Goal: Task Accomplishment & Management: Manage account settings

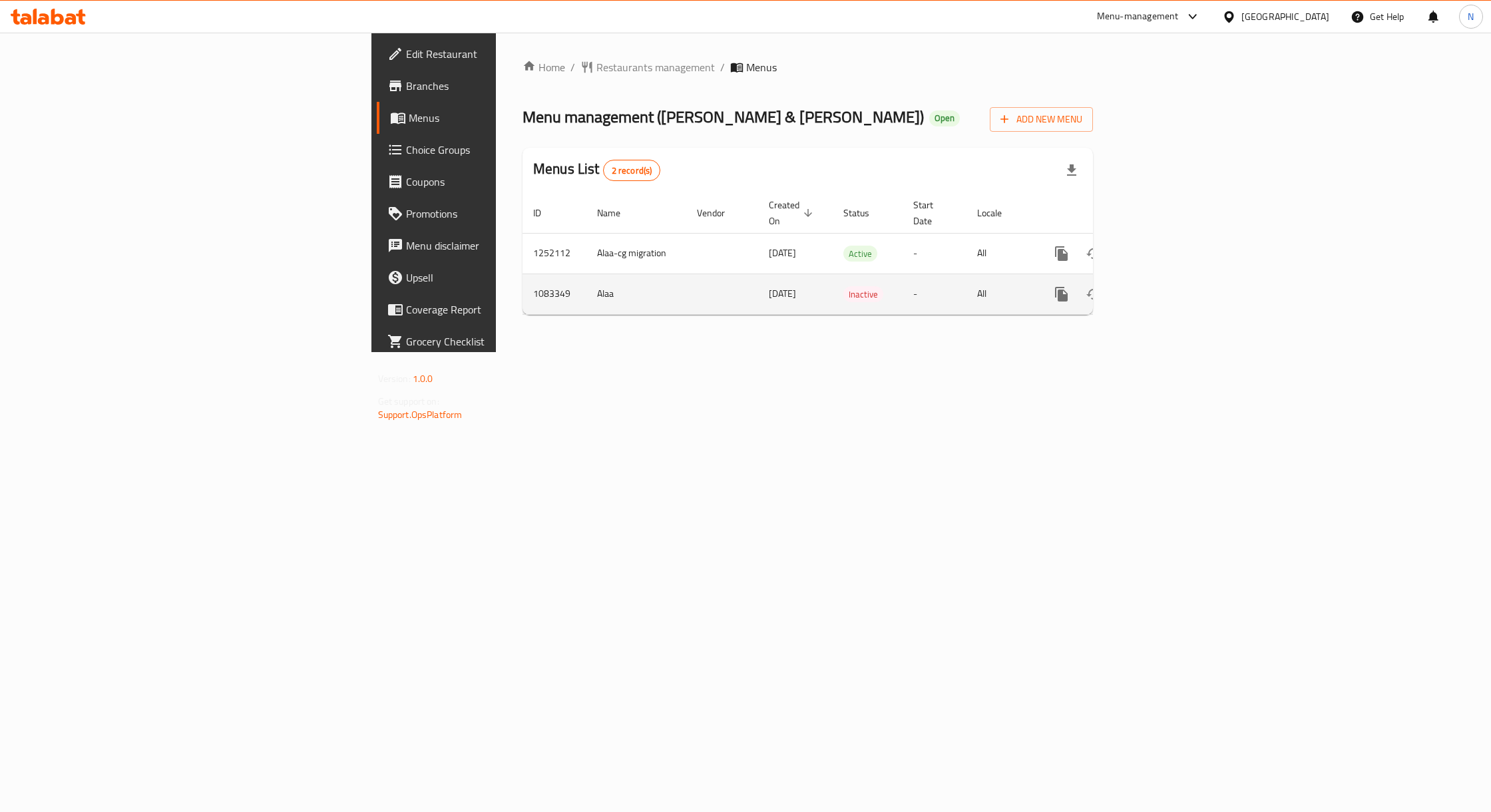
click at [686, 273] on td "enhanced table" at bounding box center [722, 293] width 72 height 40
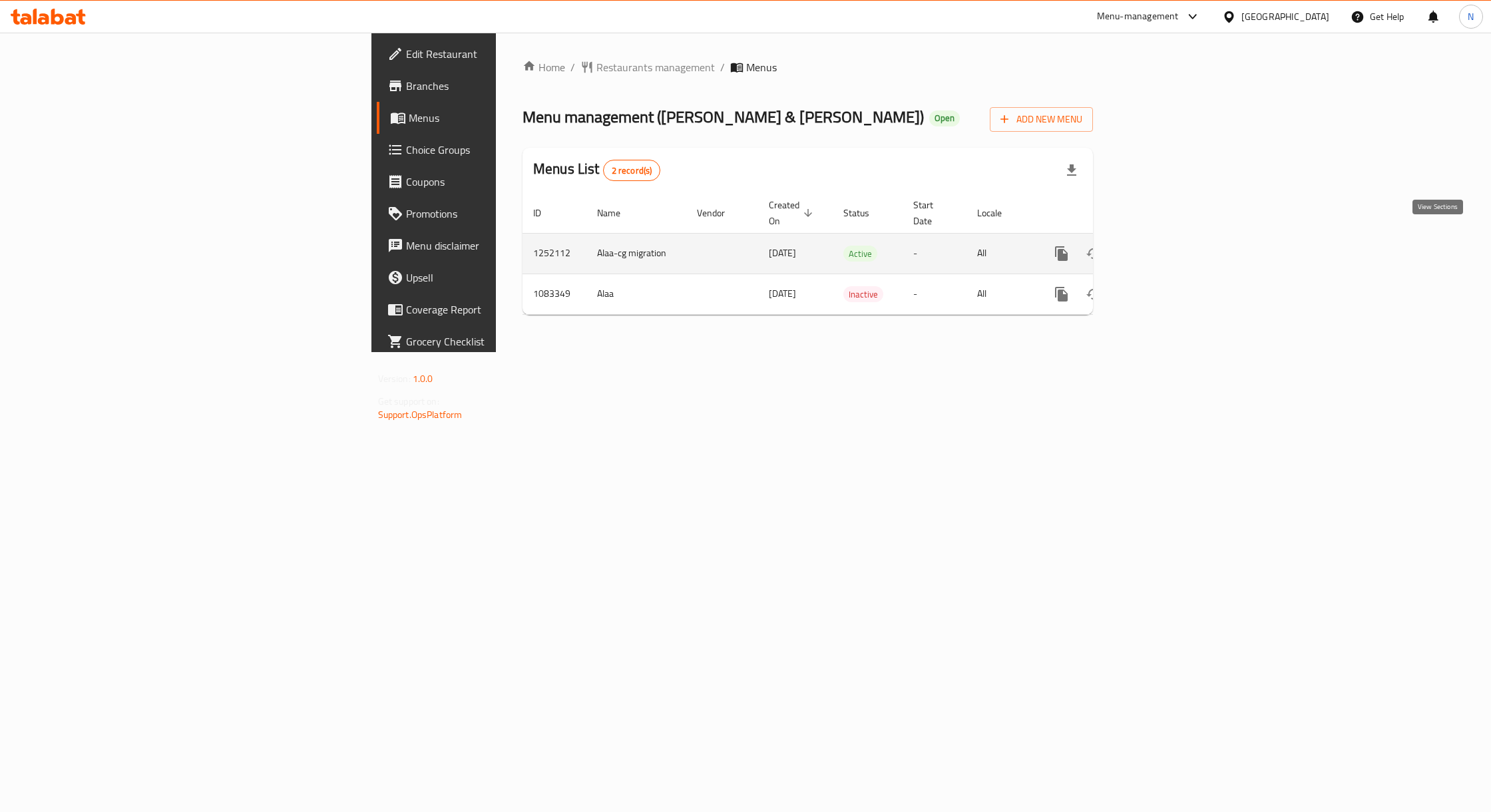
click at [1174, 238] on link "enhanced table" at bounding box center [1156, 253] width 32 height 32
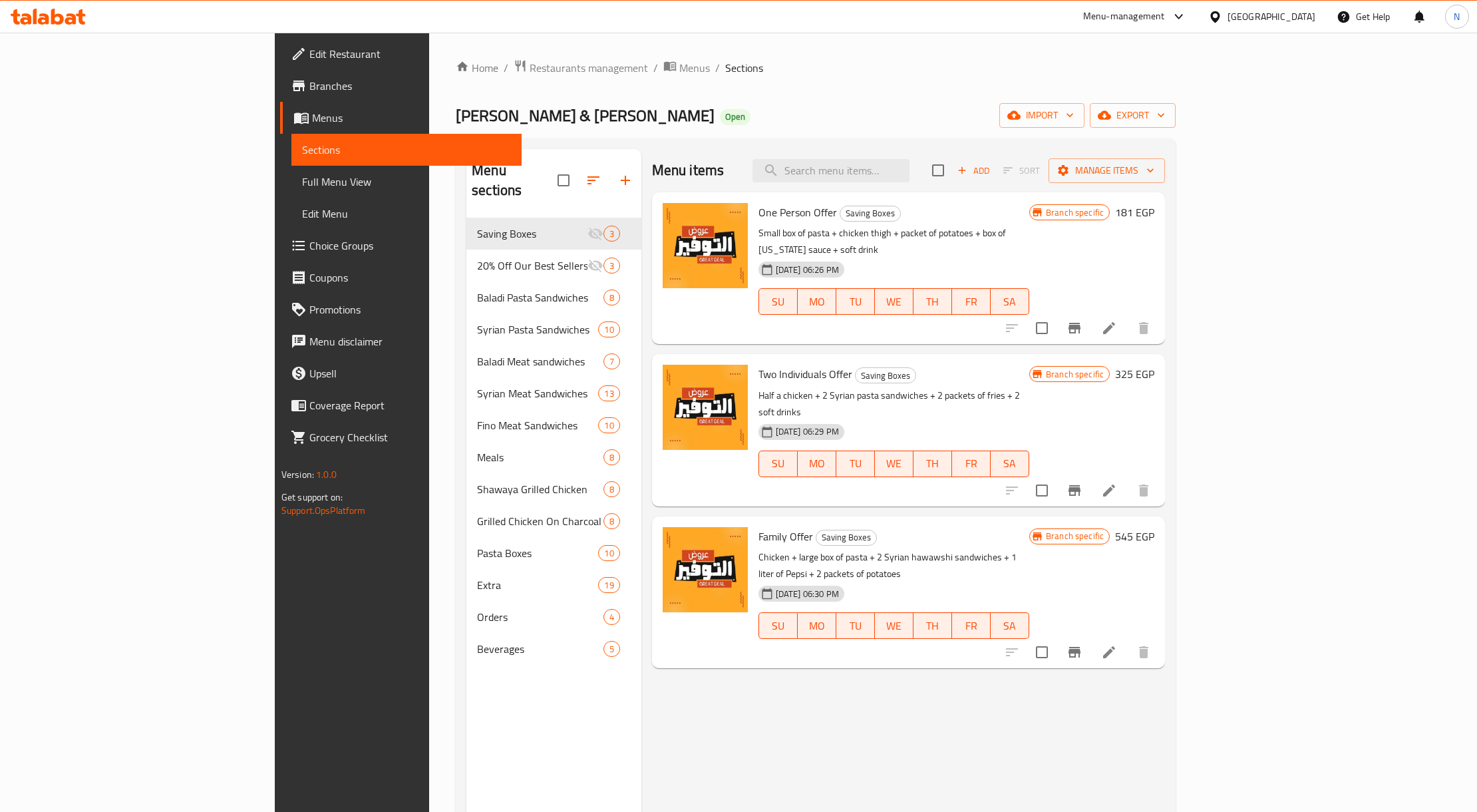
click at [733, 333] on div "Menu items Add Sort Manage items One Person Offer Saving Boxes Small box of pas…" at bounding box center [903, 555] width 524 height 812
click at [753, 359] on div "Two Individuals Offer Saving Boxes Half a chicken + 2 Syrian pasta sandwiches +…" at bounding box center [893, 430] width 282 height 141
click at [769, 387] on p "Half a chicken + 2 Syrian pasta sandwiches + 2 packets of fries + 2 soft drinks" at bounding box center [893, 403] width 270 height 33
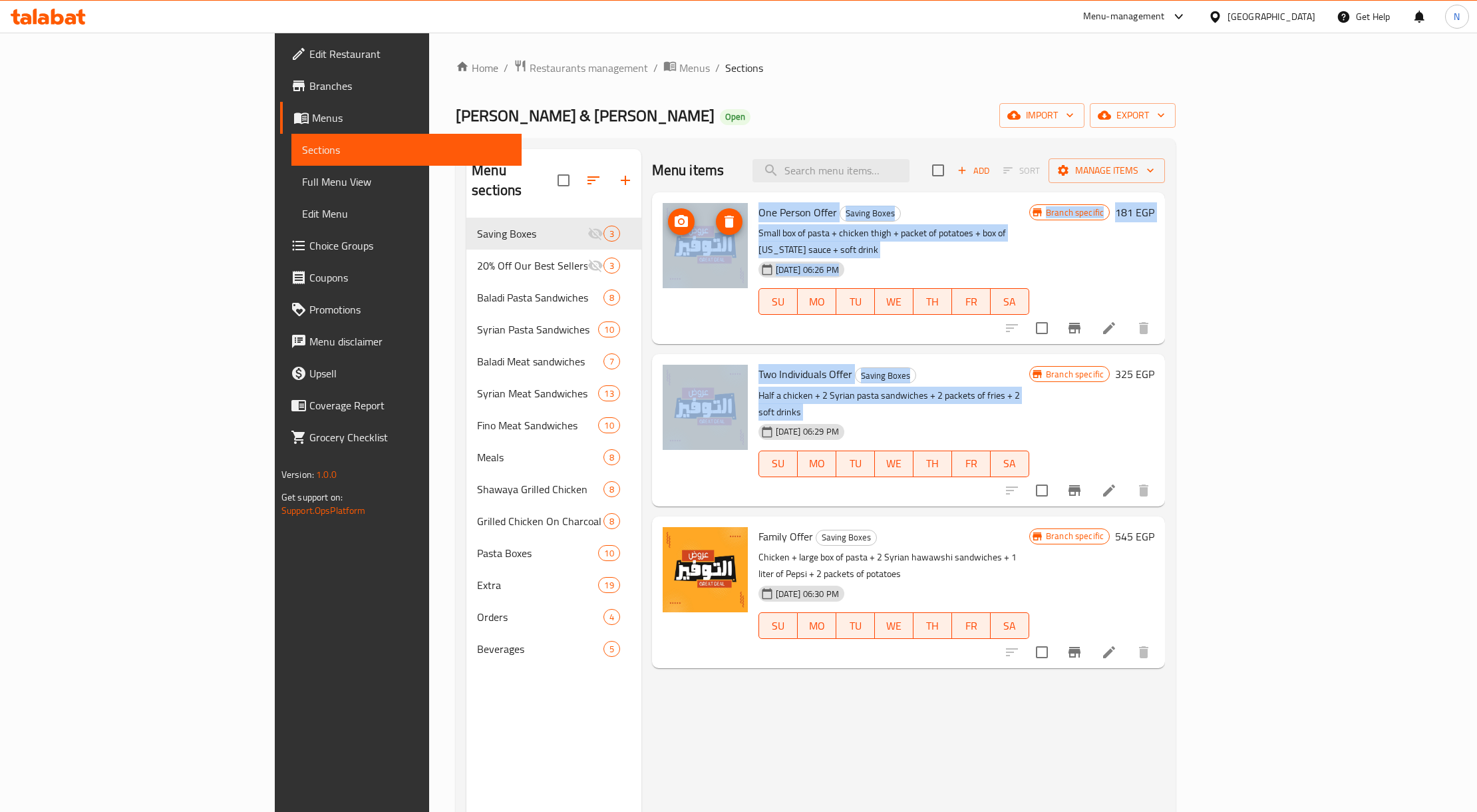
drag, startPoint x: 769, startPoint y: 372, endPoint x: 709, endPoint y: 204, distance: 178.4
click at [688, 210] on div "One Person Offer Saving Boxes Small box of pasta + chicken thigh + packet of po…" at bounding box center [909, 202] width 514 height 20
click at [759, 204] on span "One Person Offer" at bounding box center [798, 212] width 78 height 20
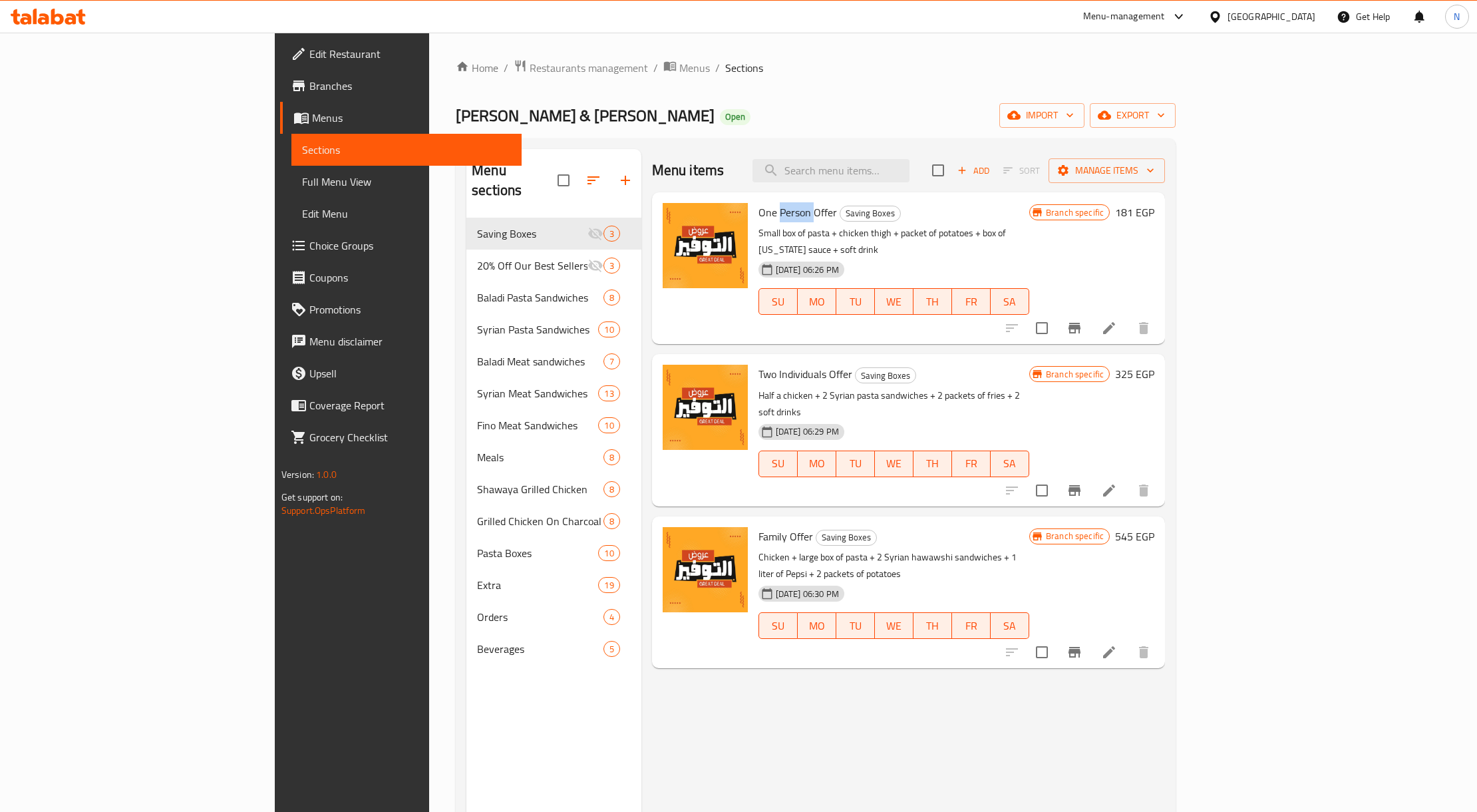
click at [759, 204] on span "One Person Offer" at bounding box center [798, 212] width 78 height 20
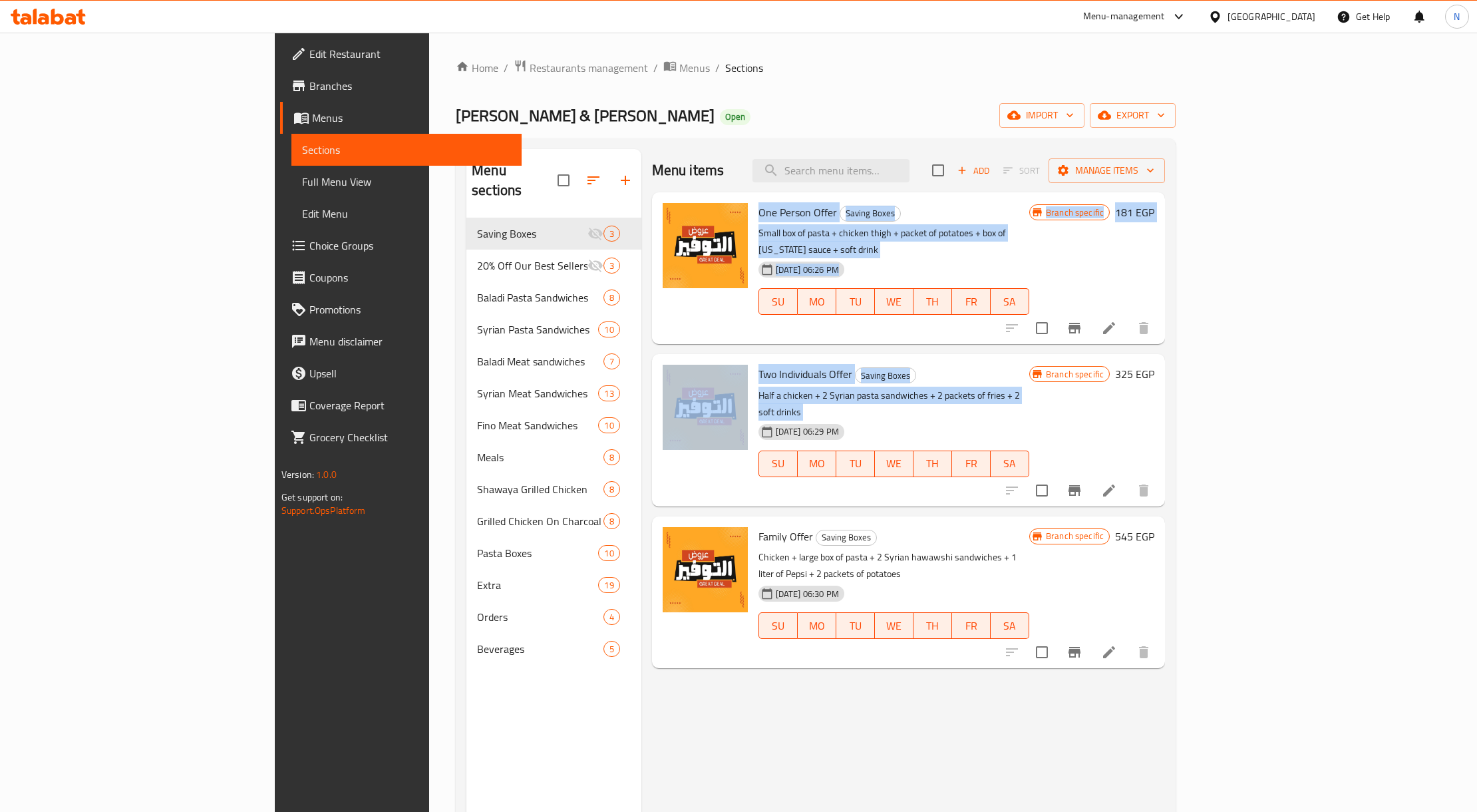
drag, startPoint x: 709, startPoint y: 204, endPoint x: 887, endPoint y: 370, distance: 243.4
click at [828, 212] on div "One Person Offer Saving Boxes Small box of pasta + chicken thigh + packet of po…" at bounding box center [909, 202] width 514 height 20
click at [887, 370] on div "Two Individuals Offer Saving Boxes Half a chicken + 2 Syrian pasta sandwiches +…" at bounding box center [893, 430] width 282 height 141
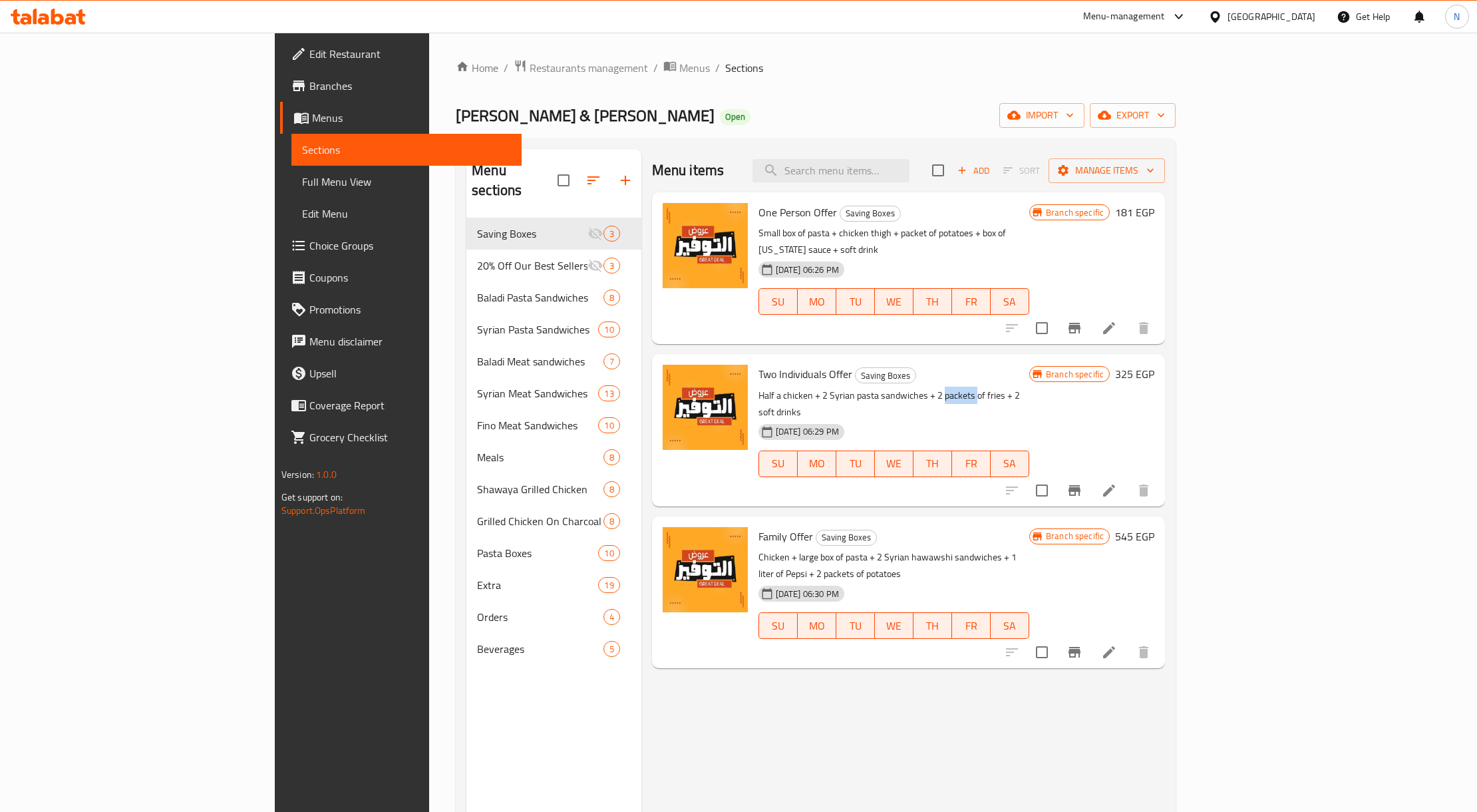
click at [887, 370] on div "Two Individuals Offer Saving Boxes Half a chicken + 2 Syrian pasta sandwiches +…" at bounding box center [893, 430] width 282 height 141
drag, startPoint x: 887, startPoint y: 370, endPoint x: 782, endPoint y: 346, distance: 107.7
click at [782, 359] on div "Two Individuals Offer Saving Boxes Half a chicken + 2 Syrian pasta sandwiches +…" at bounding box center [893, 430] width 282 height 141
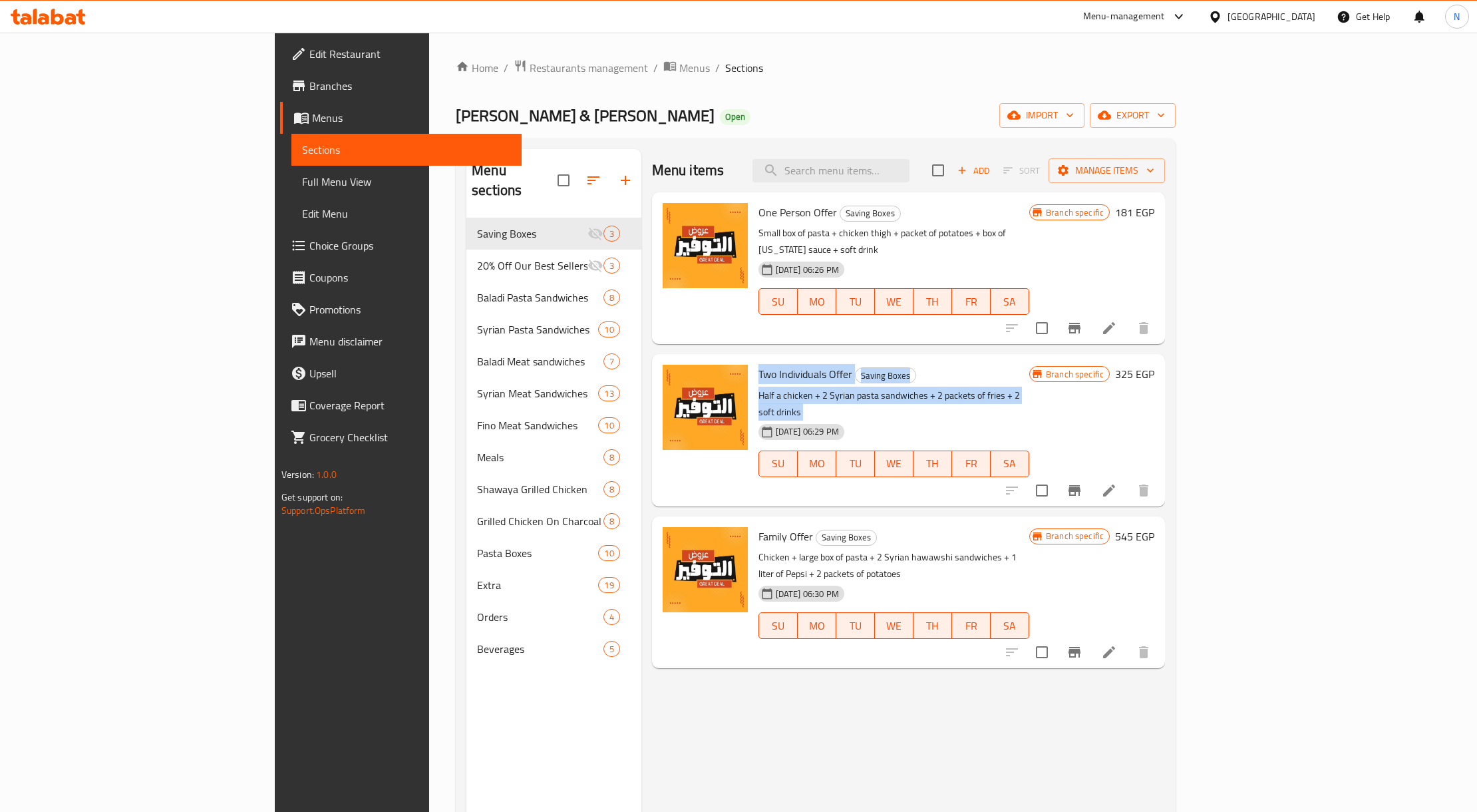
click at [782, 359] on div "Two Individuals Offer Saving Boxes Half a chicken + 2 Syrian pasta sandwiches +…" at bounding box center [893, 430] width 282 height 141
drag, startPoint x: 782, startPoint y: 346, endPoint x: 805, endPoint y: 372, distance: 34.7
click at [805, 372] on div "Two Individuals Offer Saving Boxes Half a chicken + 2 Syrian pasta sandwiches +…" at bounding box center [893, 430] width 282 height 141
click at [805, 387] on p "Half a chicken + 2 Syrian pasta sandwiches + 2 packets of fries + 2 soft drinks" at bounding box center [893, 403] width 270 height 33
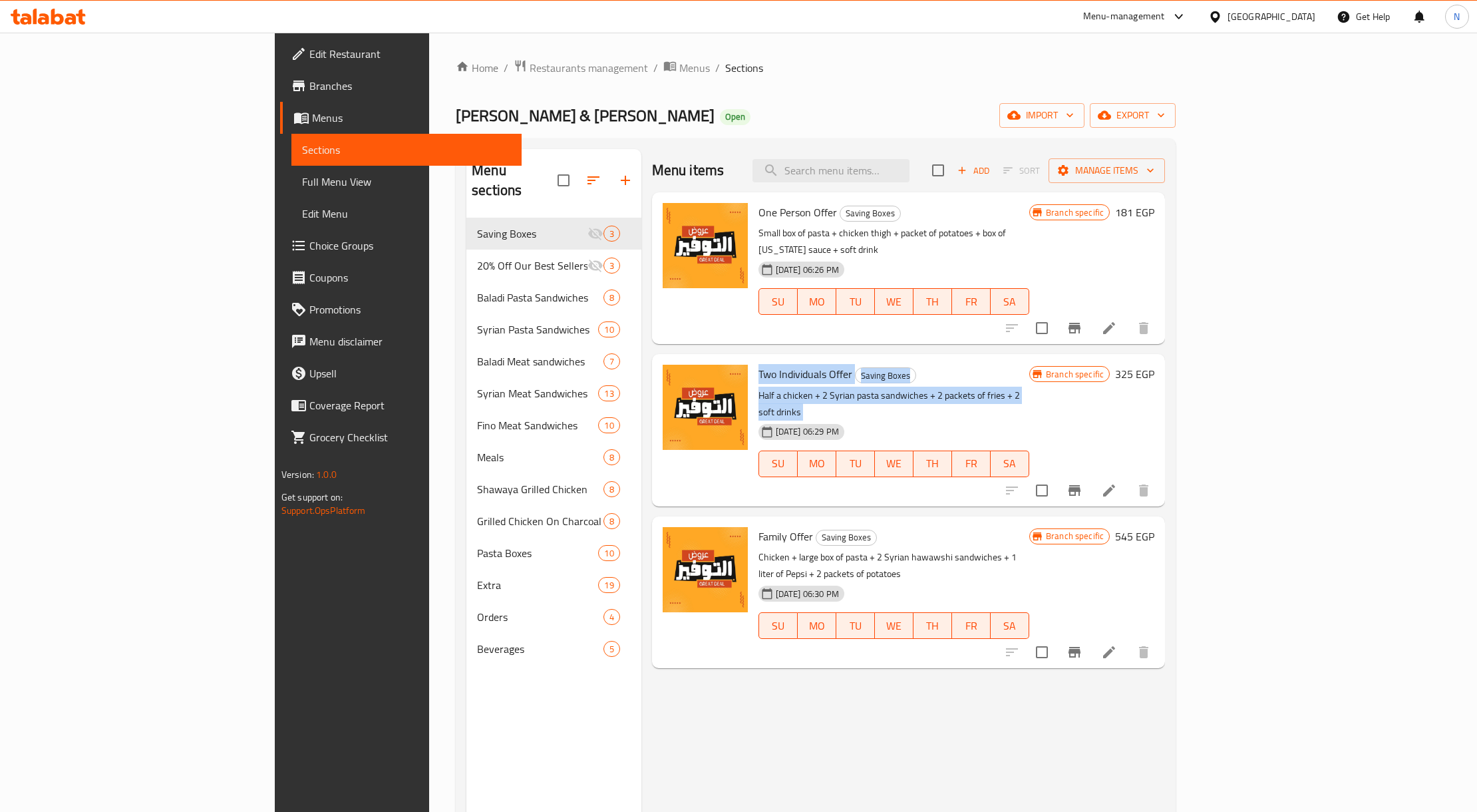
drag, startPoint x: 805, startPoint y: 372, endPoint x: 776, endPoint y: 346, distance: 38.9
click at [776, 359] on div "Two Individuals Offer Saving Boxes Half a chicken + 2 Syrian pasta sandwiches +…" at bounding box center [893, 430] width 282 height 141
drag, startPoint x: 776, startPoint y: 346, endPoint x: 1040, endPoint y: 375, distance: 265.6
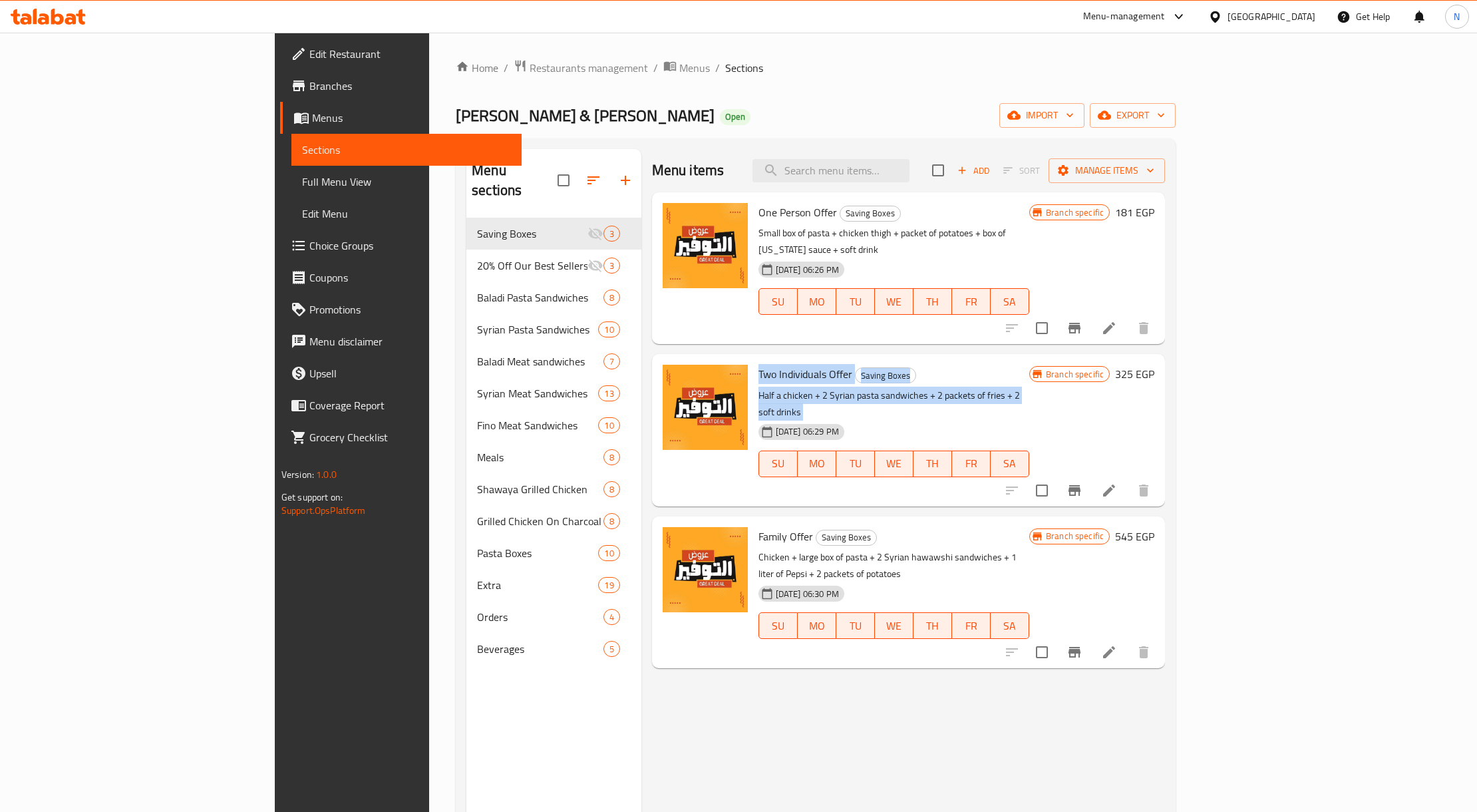
click at [1035, 375] on div "Two Individuals Offer Saving Boxes Half a chicken + 2 Syrian pasta sandwiches +…" at bounding box center [893, 430] width 282 height 141
click at [1029, 365] on h6 "Two Individuals Offer Saving Boxes" at bounding box center [893, 374] width 270 height 18
click at [1020, 365] on h6 "Two Individuals Offer Saving Boxes" at bounding box center [893, 374] width 270 height 18
drag, startPoint x: 1020, startPoint y: 356, endPoint x: 884, endPoint y: 347, distance: 136.3
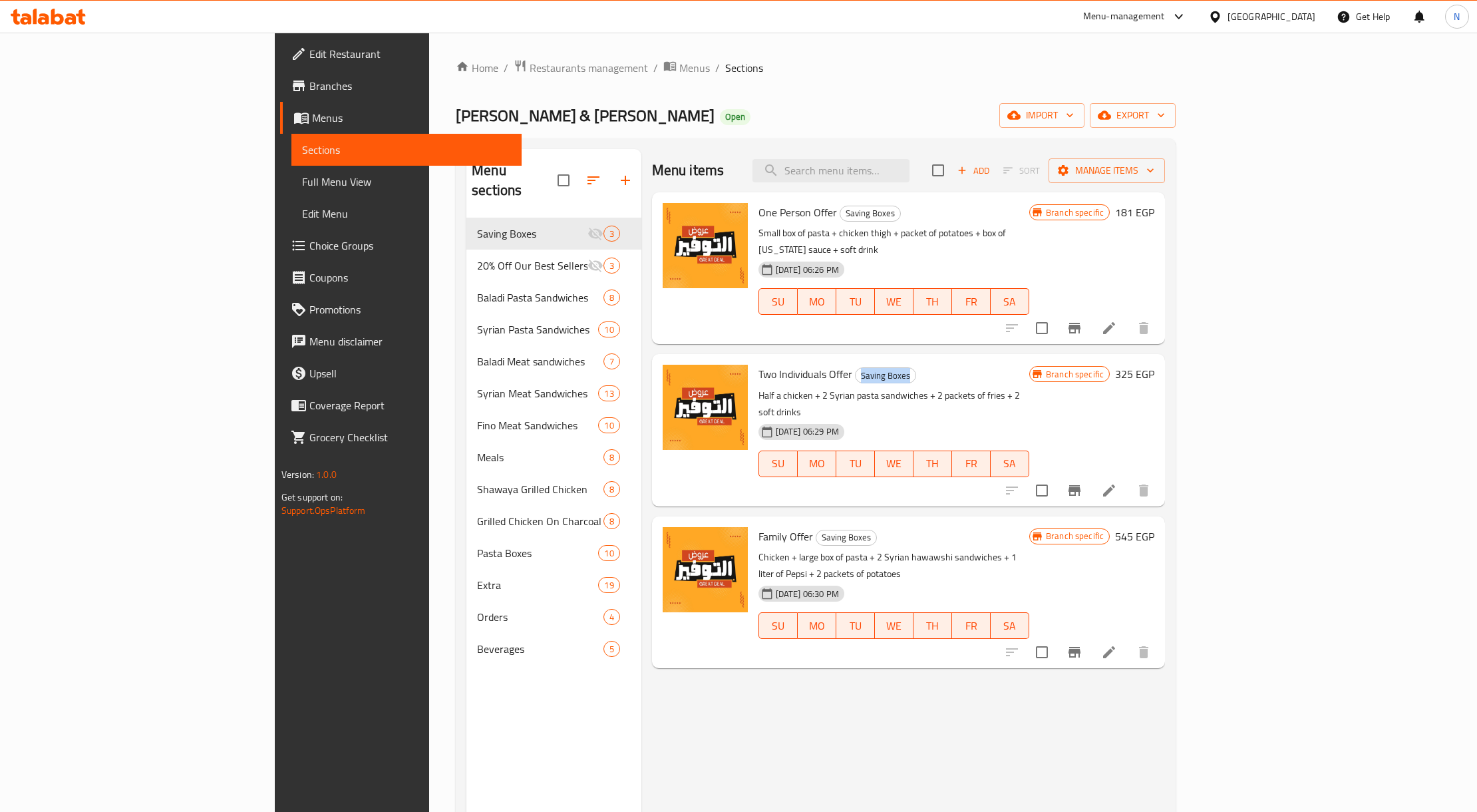
click at [983, 359] on div "Two Individuals Offer Saving Boxes Half a chicken + 2 Syrian pasta sandwiches +…" at bounding box center [893, 430] width 282 height 141
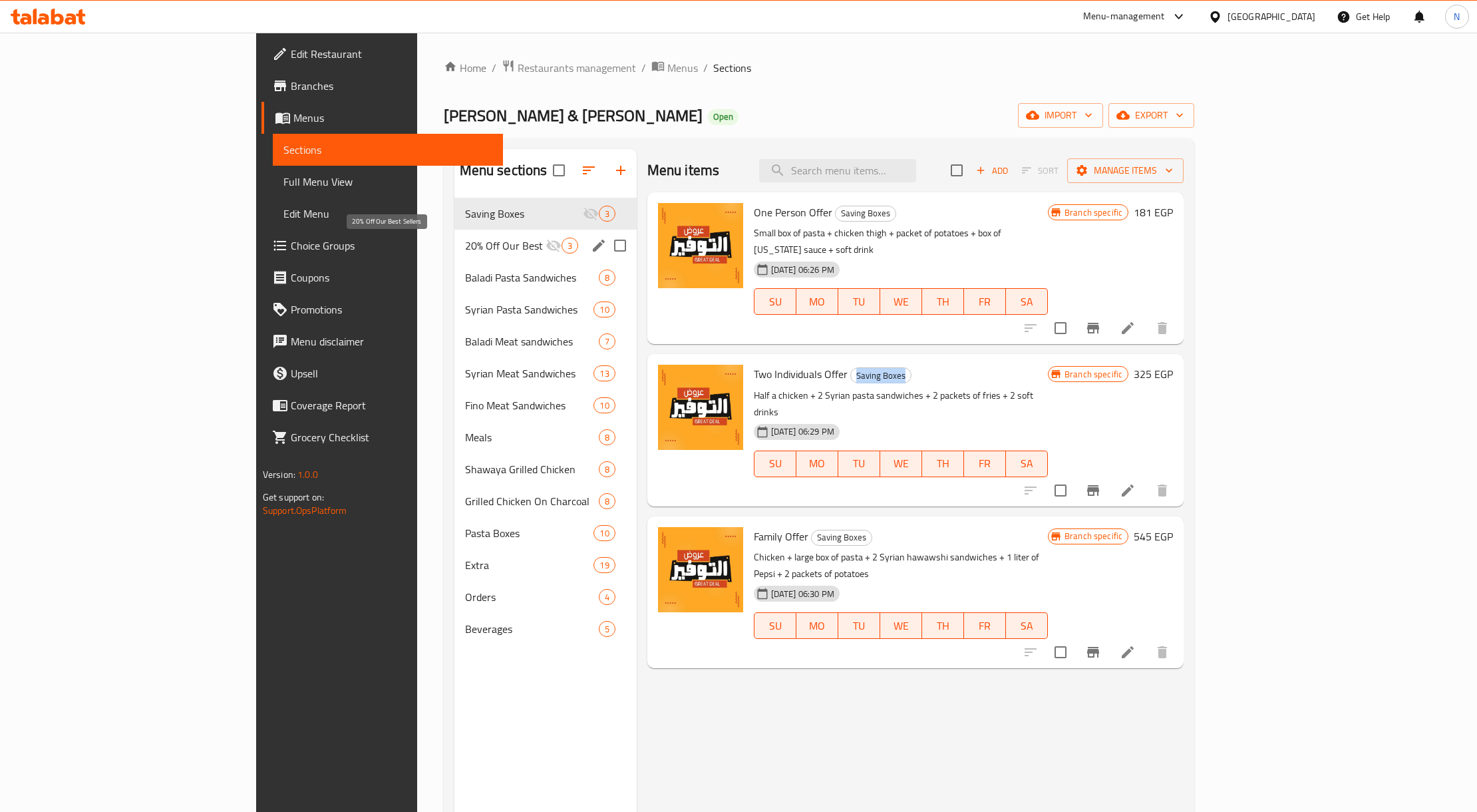
click at [465, 251] on span "20% Off Our Best Sellers" at bounding box center [505, 246] width 80 height 16
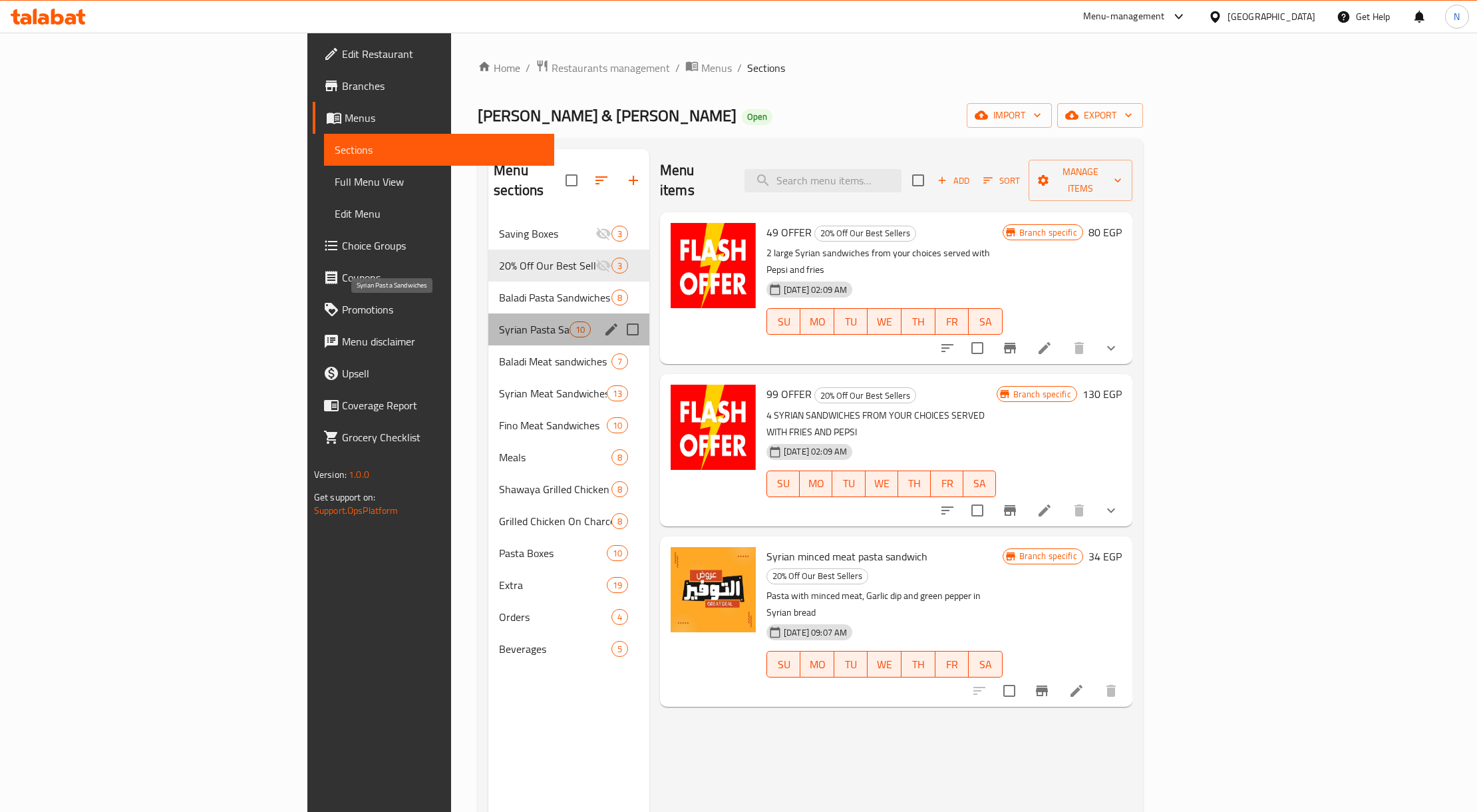
click at [499, 321] on span "Syrian Pasta Sandwiches" at bounding box center [534, 329] width 71 height 16
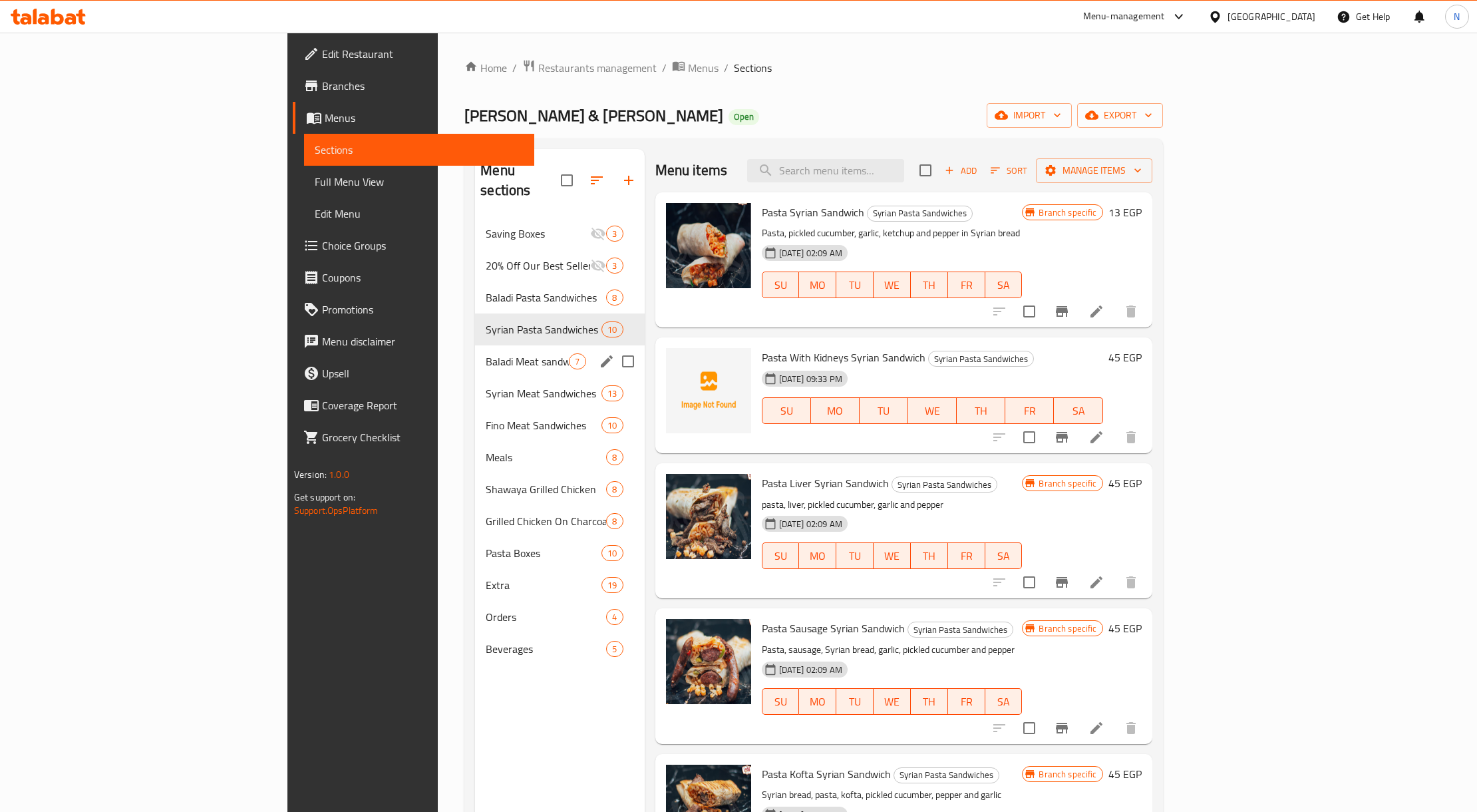
drag, startPoint x: 344, startPoint y: 352, endPoint x: 320, endPoint y: 376, distance: 33.9
click at [475, 352] on div "Baladi Meat sandwiches 7" at bounding box center [559, 360] width 169 height 32
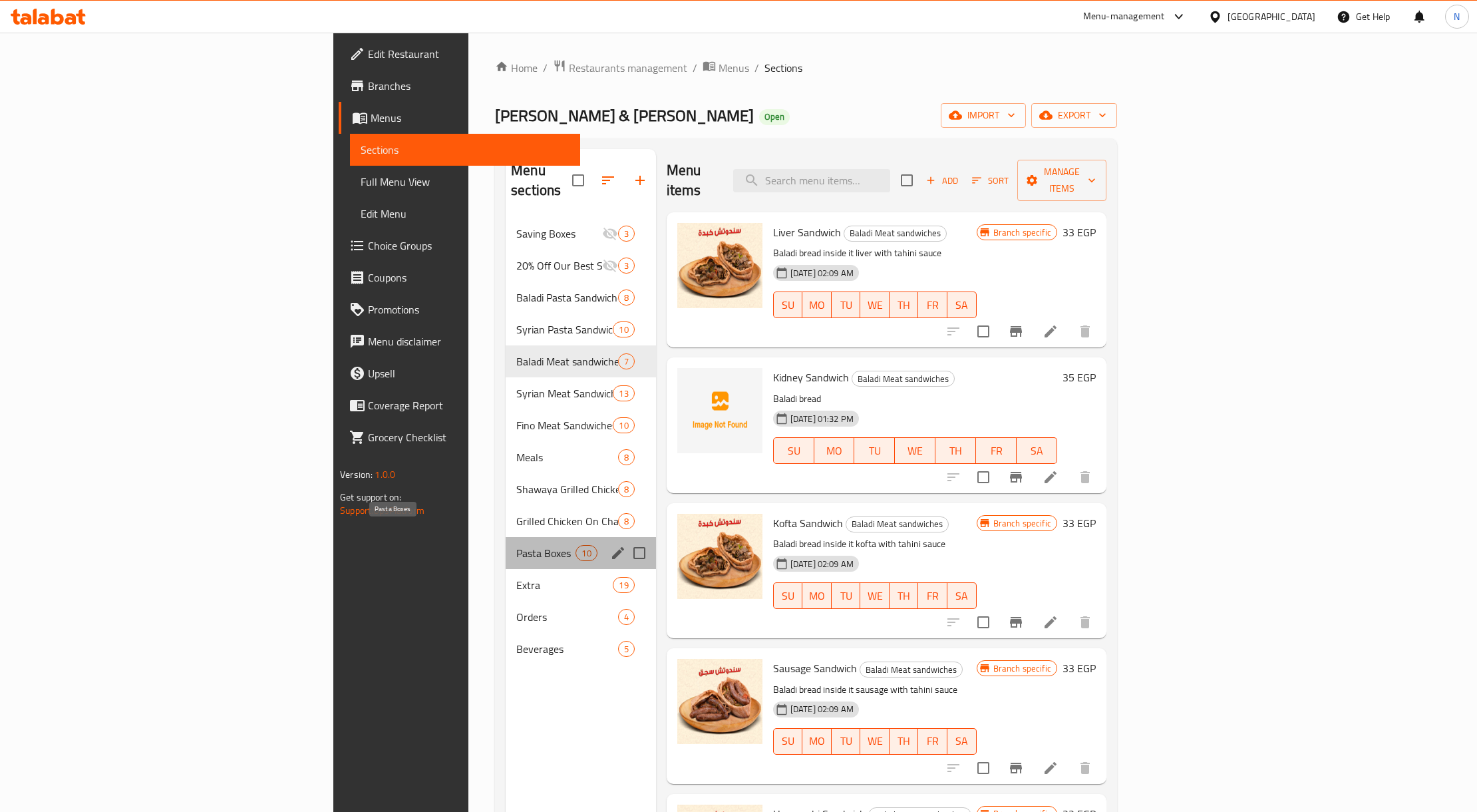
click at [516, 545] on span "Pasta Boxes" at bounding box center [546, 552] width 59 height 16
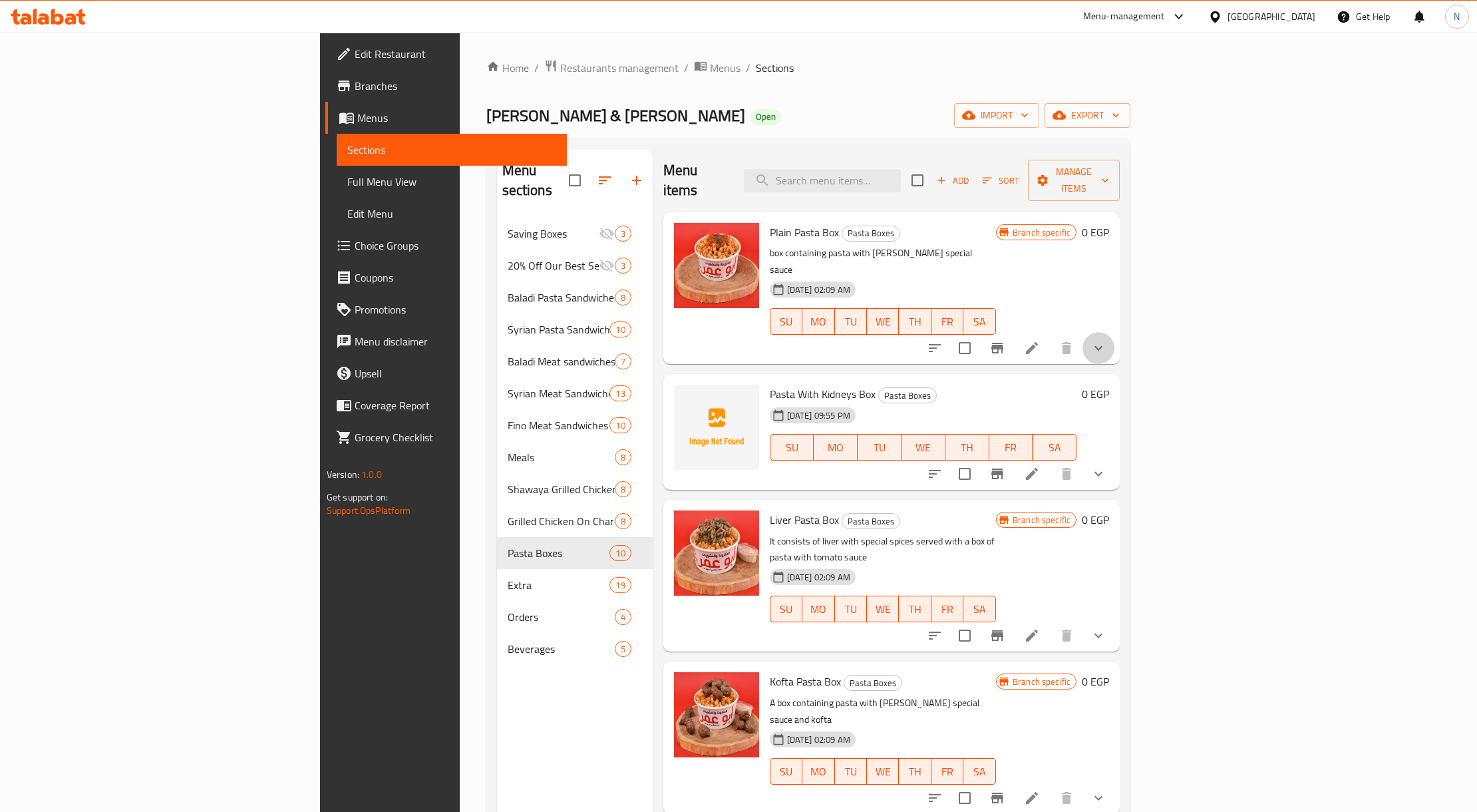
click at [1106, 340] on icon "show more" at bounding box center [1098, 348] width 16 height 16
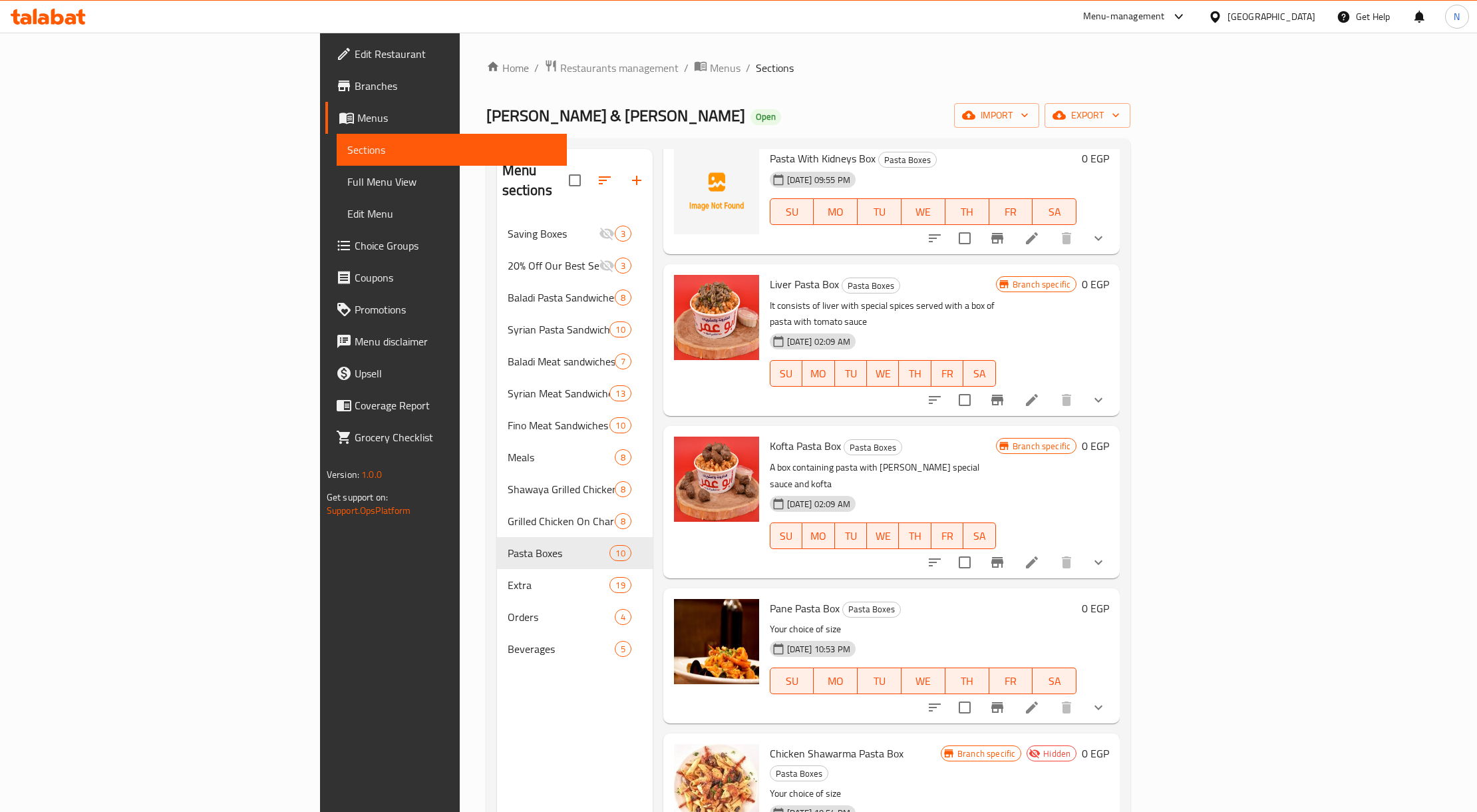
scroll to position [354, 0]
click at [1114, 382] on button "show more" at bounding box center [1098, 397] width 32 height 32
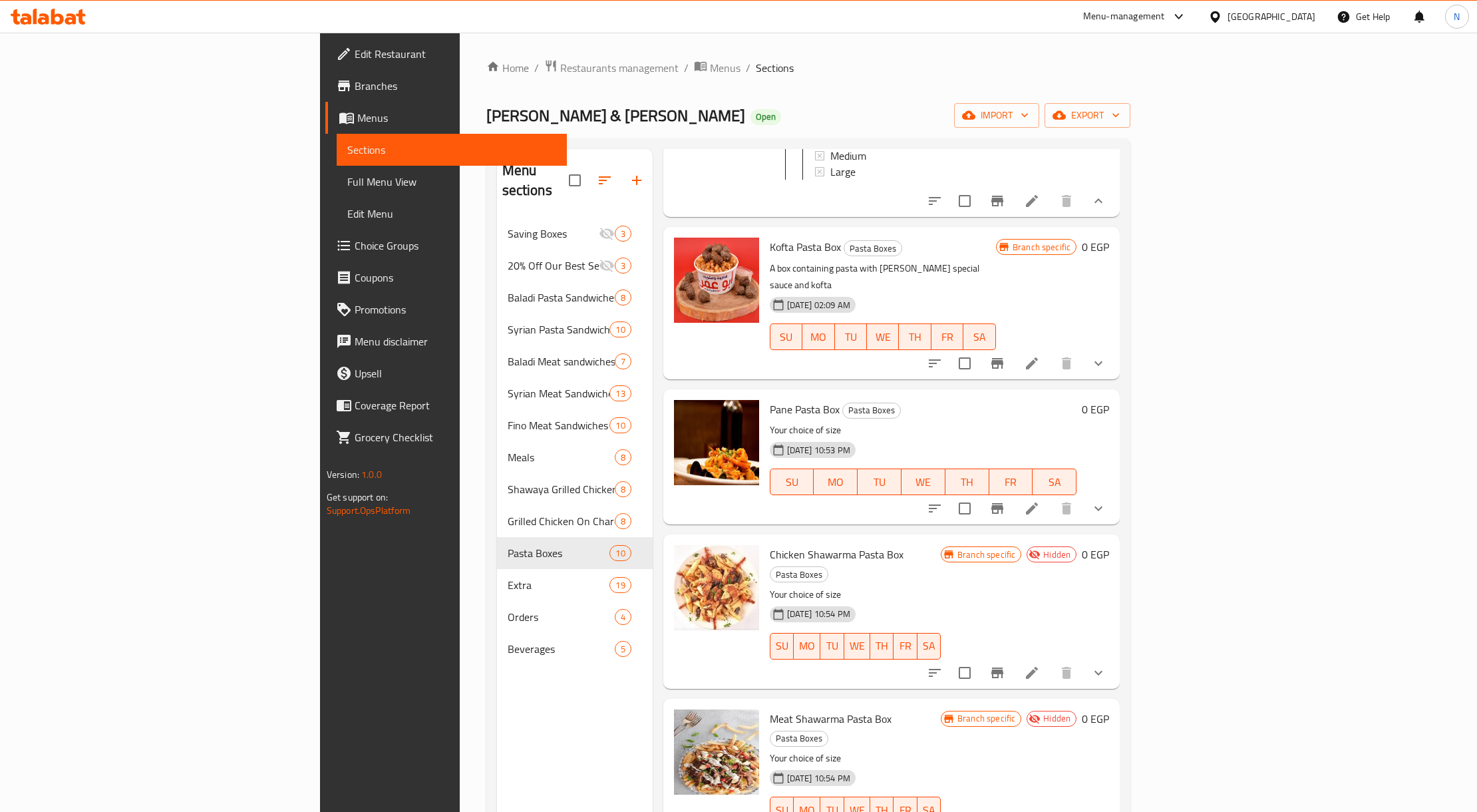
scroll to position [709, 0]
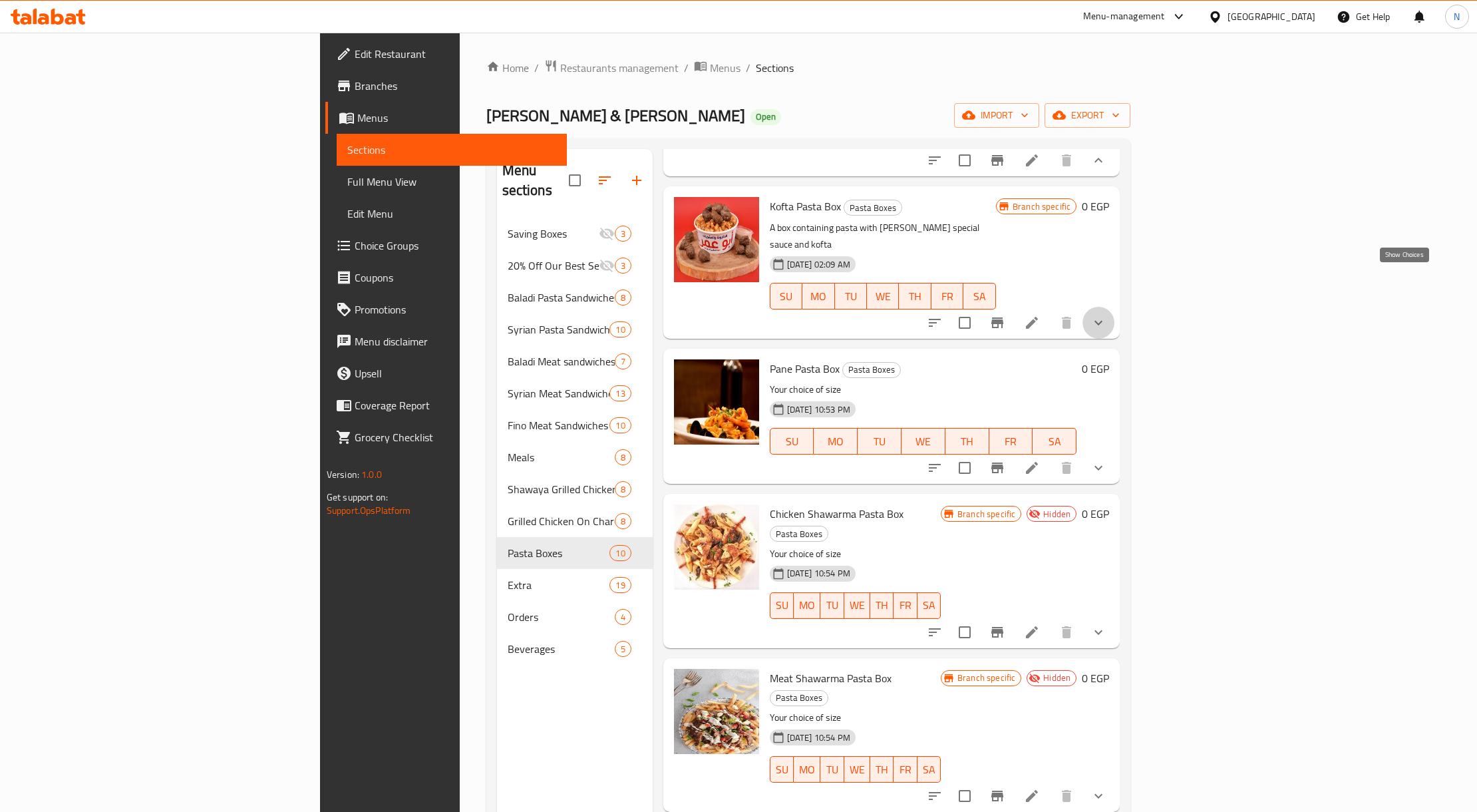
click at [1106, 314] on icon "show more" at bounding box center [1098, 322] width 16 height 16
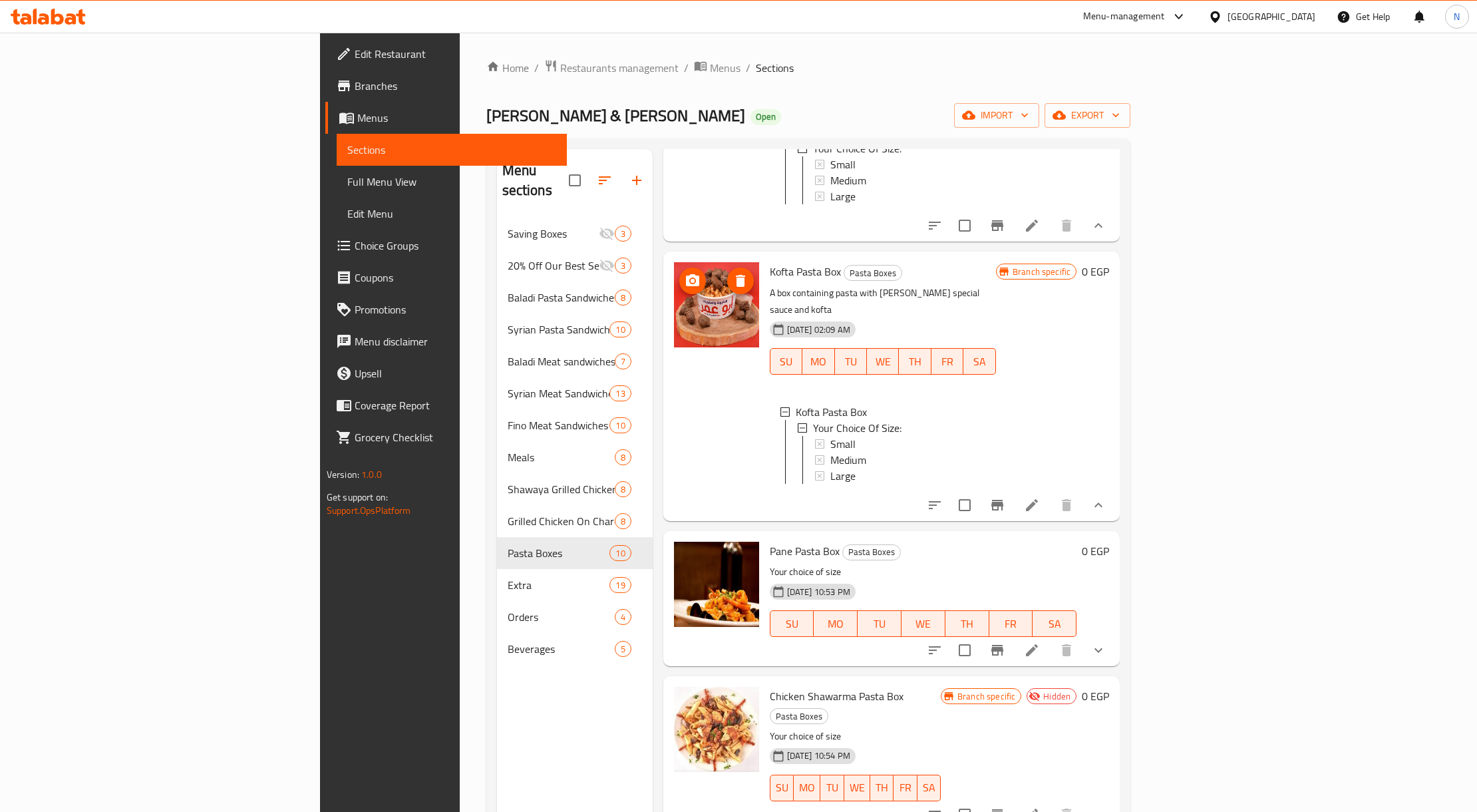
scroll to position [621, 0]
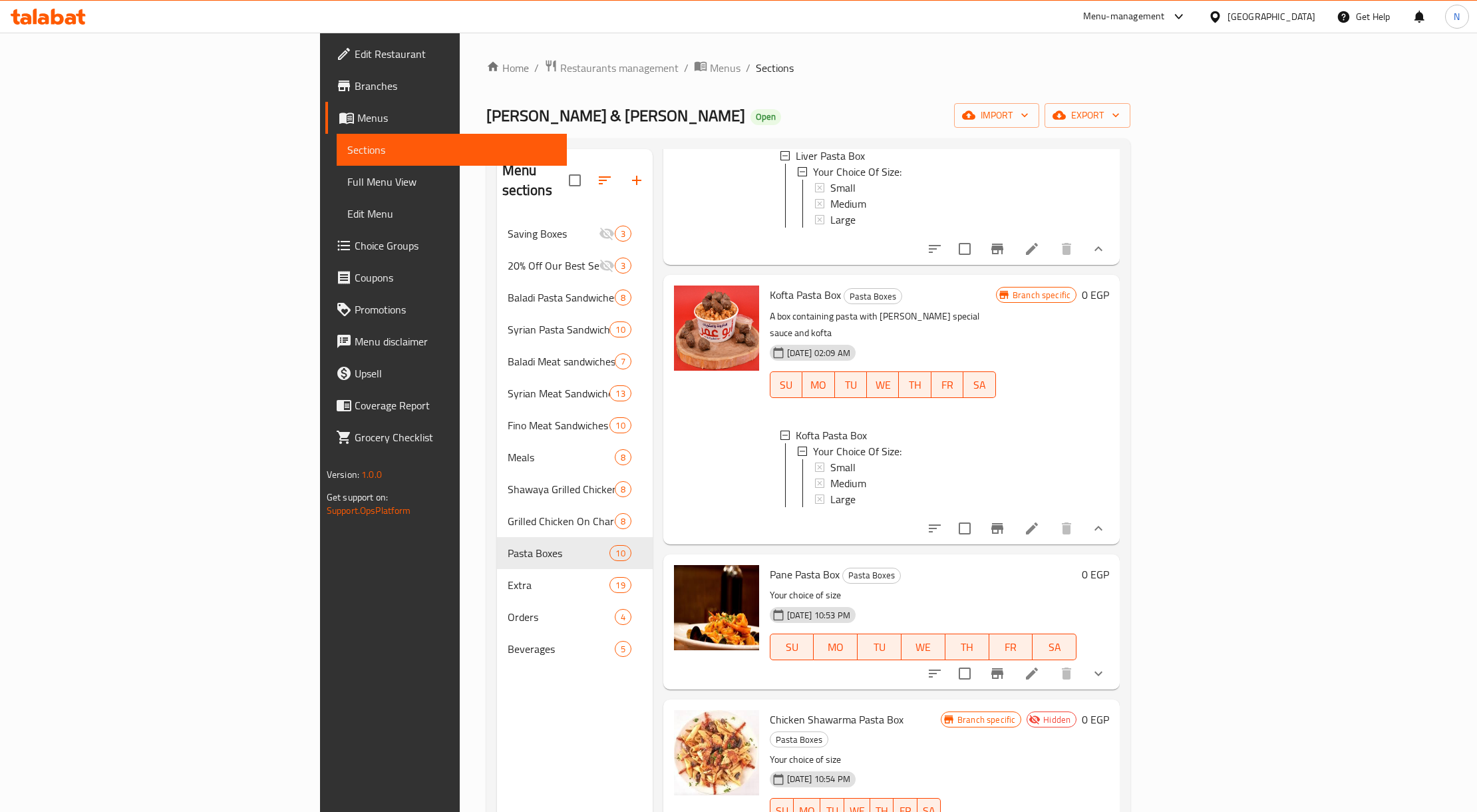
click at [845, 288] on span "Pasta Boxes" at bounding box center [873, 296] width 57 height 15
copy span "Pasta"
click at [845, 288] on span "Pasta Boxes" at bounding box center [873, 296] width 57 height 15
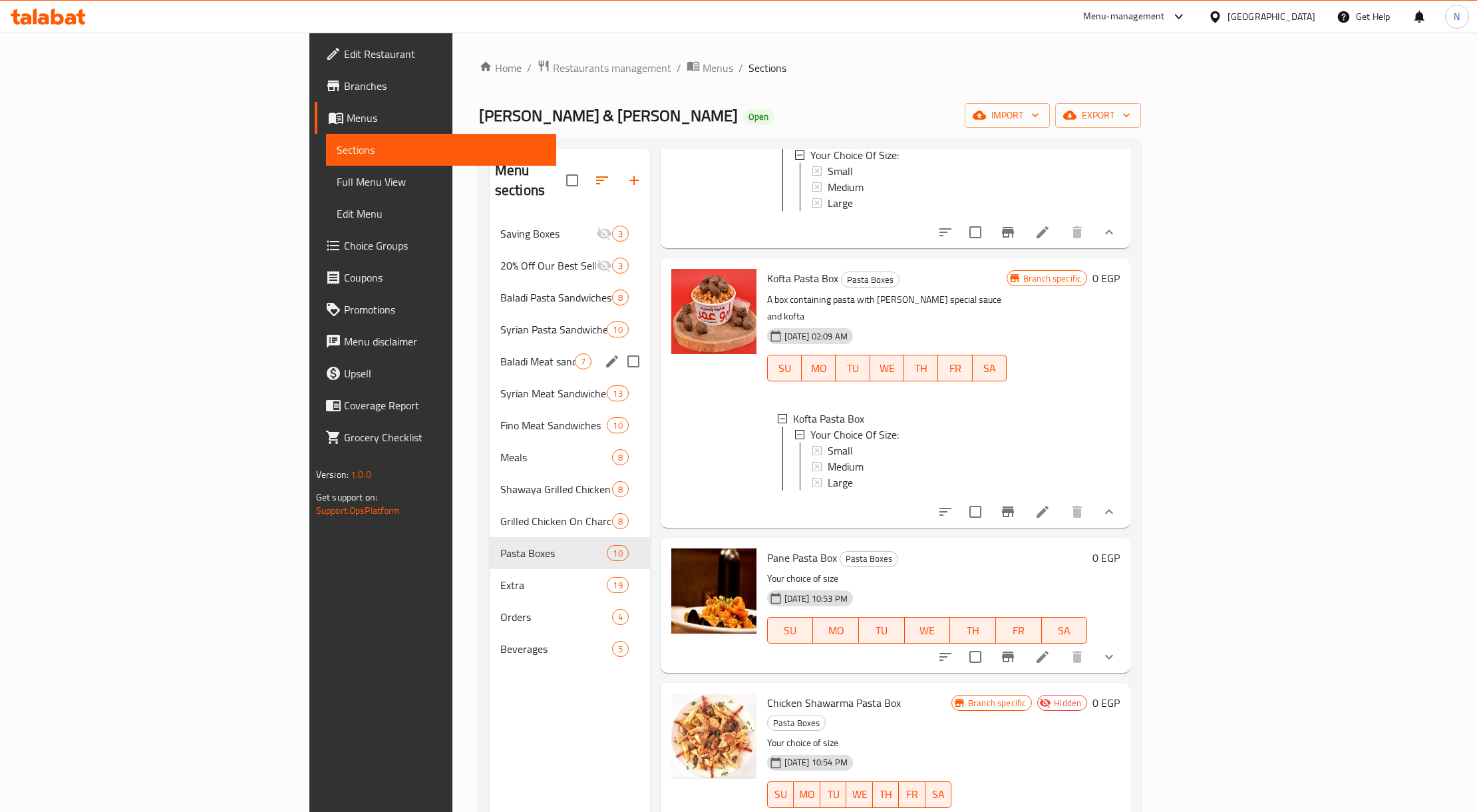
click at [490, 345] on div "Baladi Meat sandwiches 7" at bounding box center [570, 360] width 161 height 32
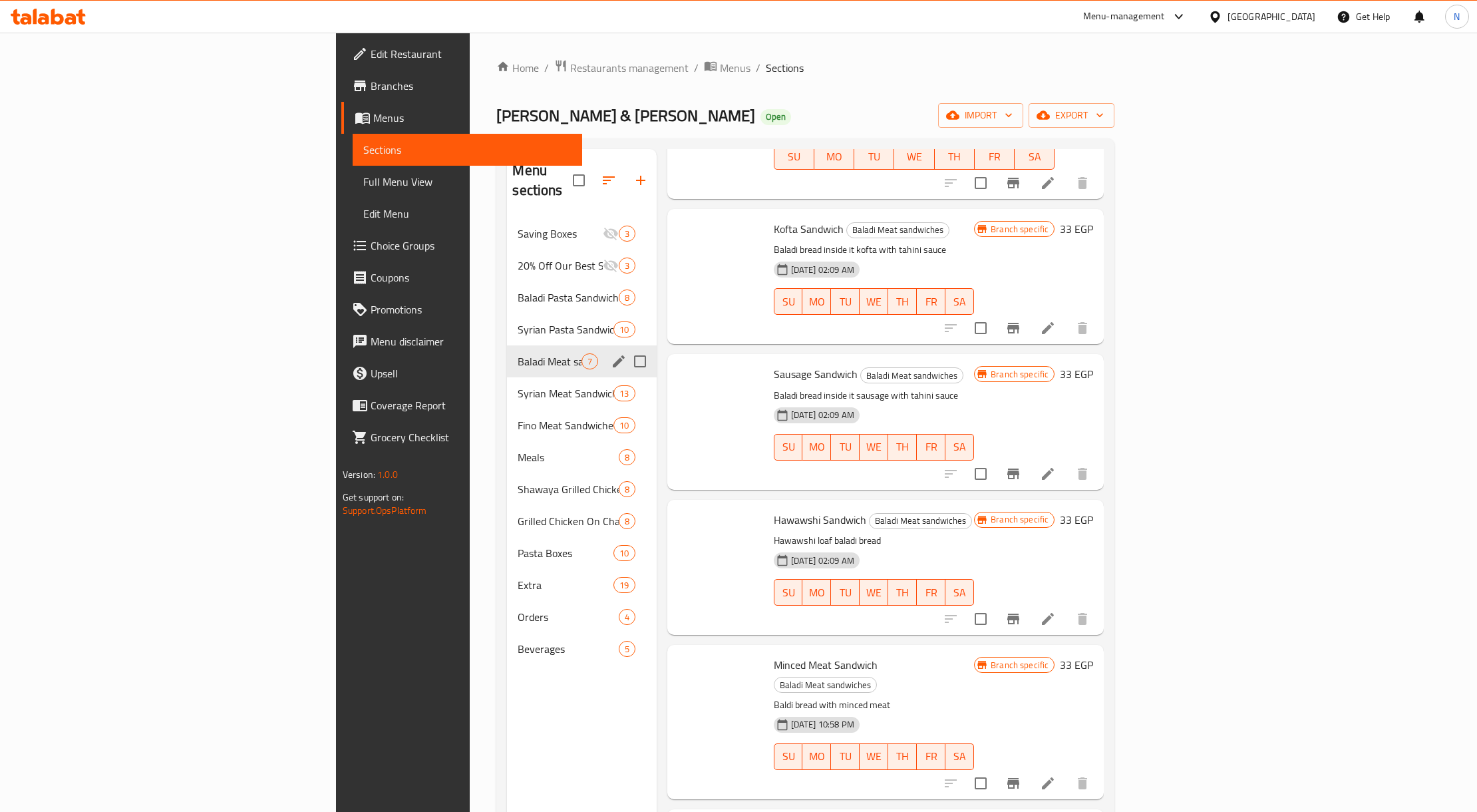
scroll to position [238, 0]
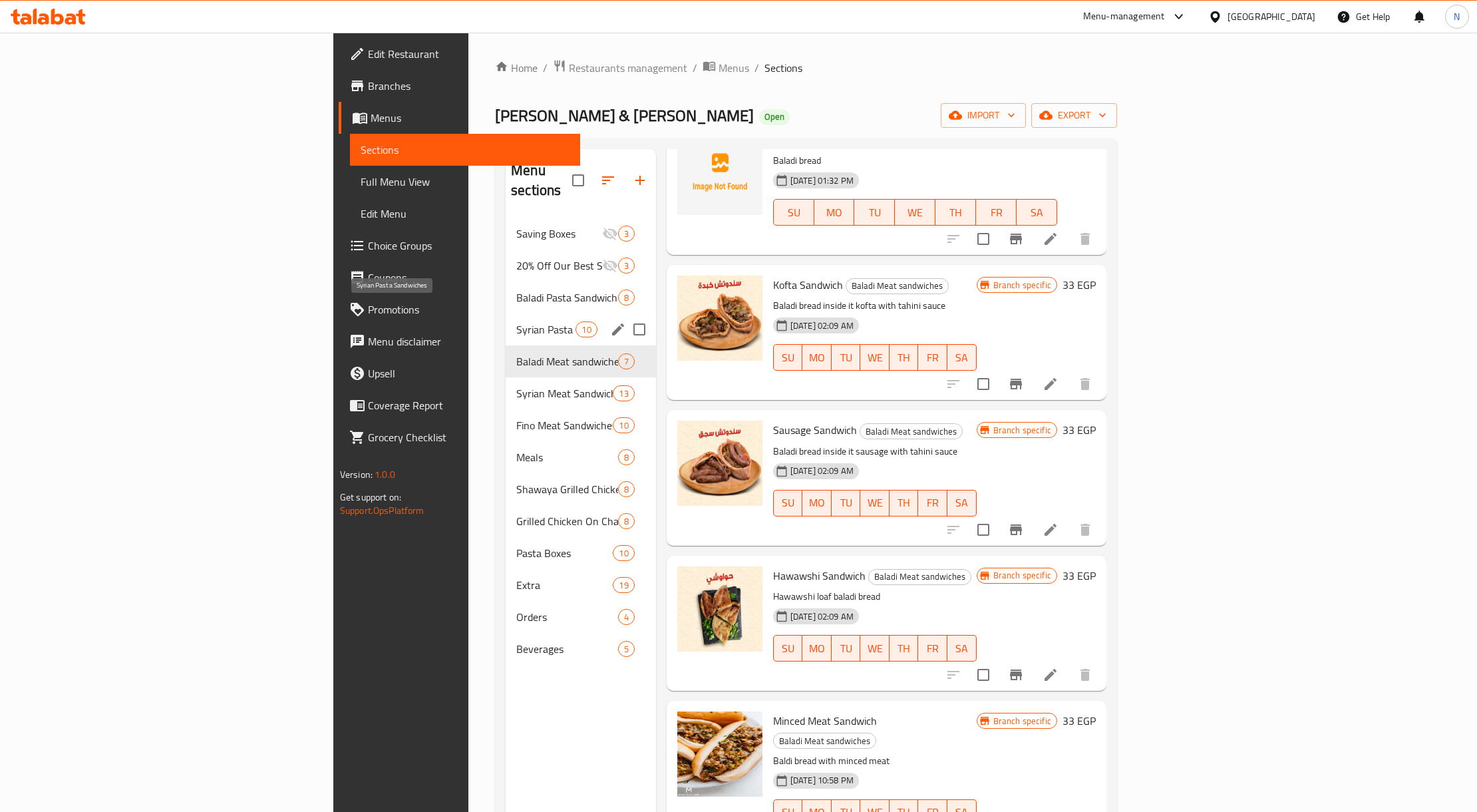
click at [516, 321] on span "Syrian Pasta Sandwiches" at bounding box center [546, 329] width 59 height 16
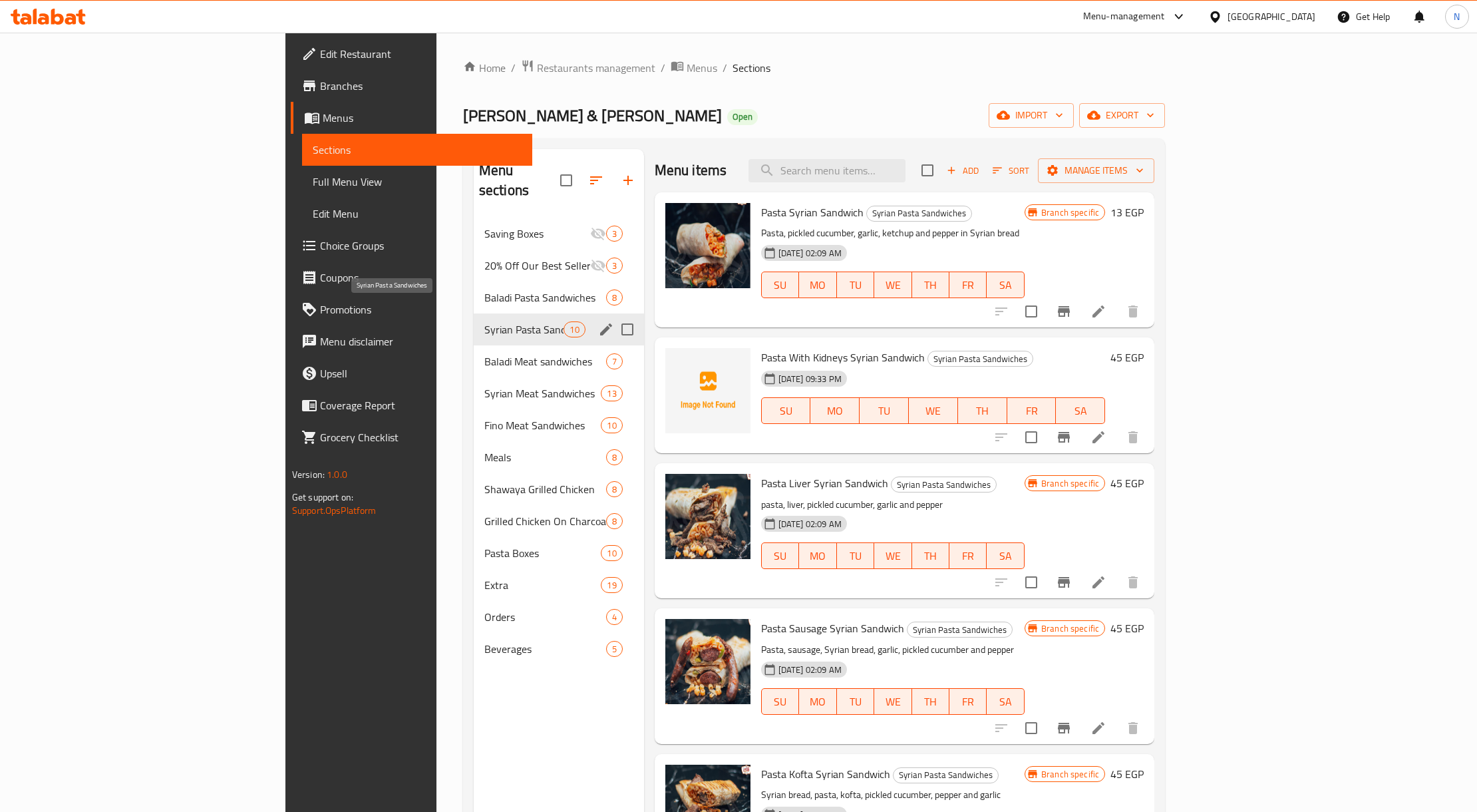
click at [474, 290] on div "Baladi Pasta Sandwiches 8" at bounding box center [559, 297] width 170 height 32
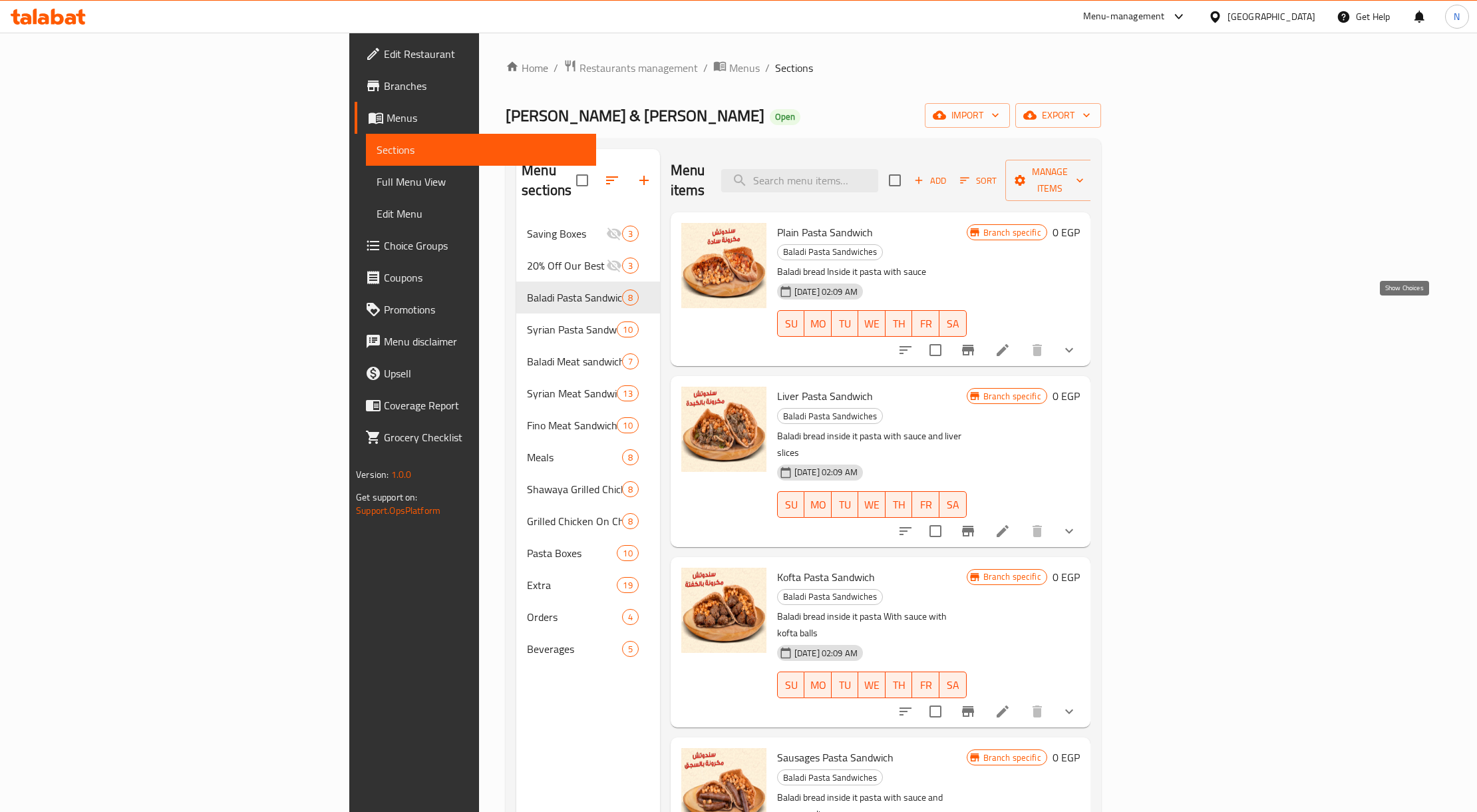
click at [1077, 342] on icon "show more" at bounding box center [1069, 350] width 16 height 16
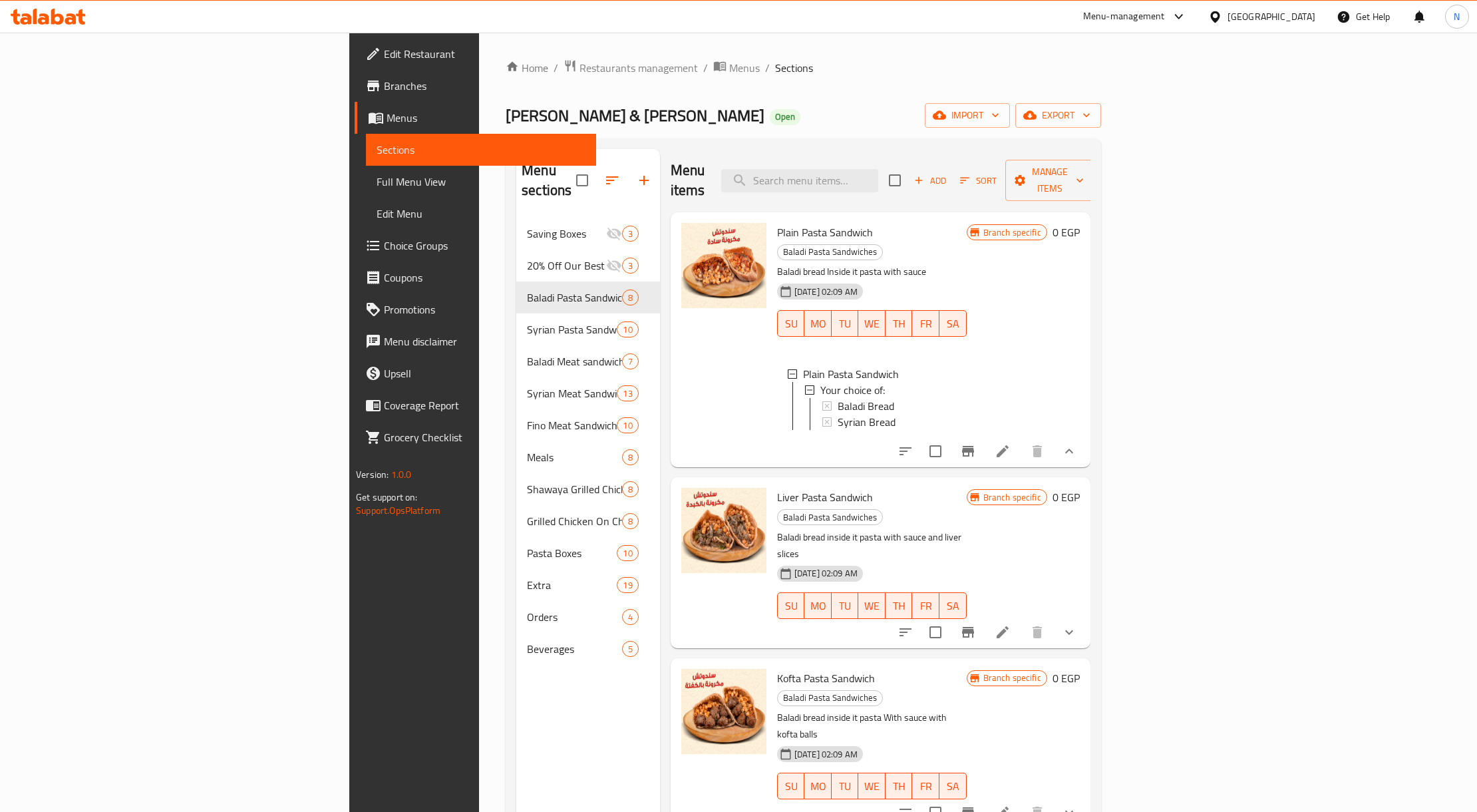
scroll to position [443, 0]
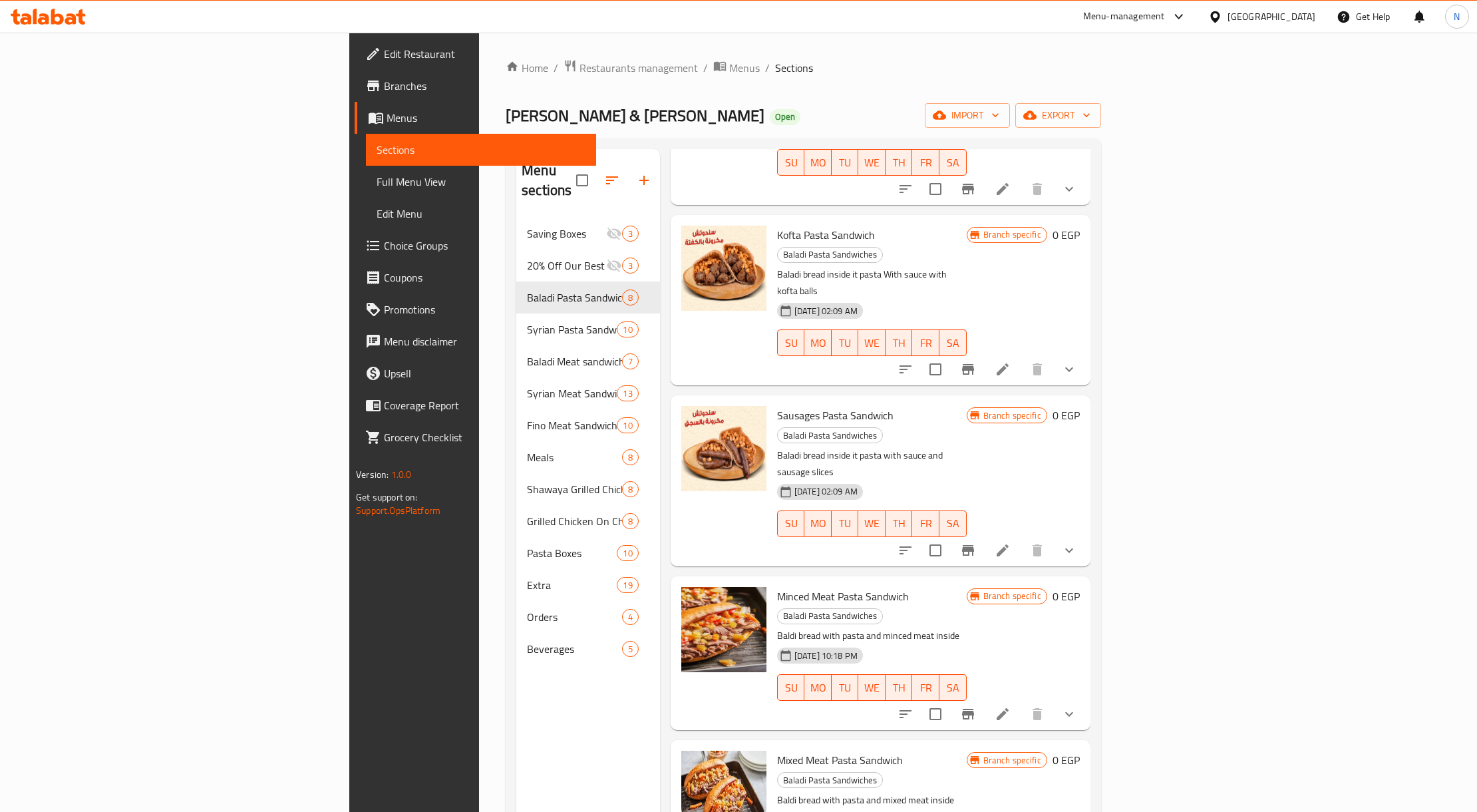
click at [1080, 587] on div "Branch specific 0 EGP" at bounding box center [1023, 652] width 113 height 133
click at [1085, 697] on button "show more" at bounding box center [1068, 713] width 32 height 32
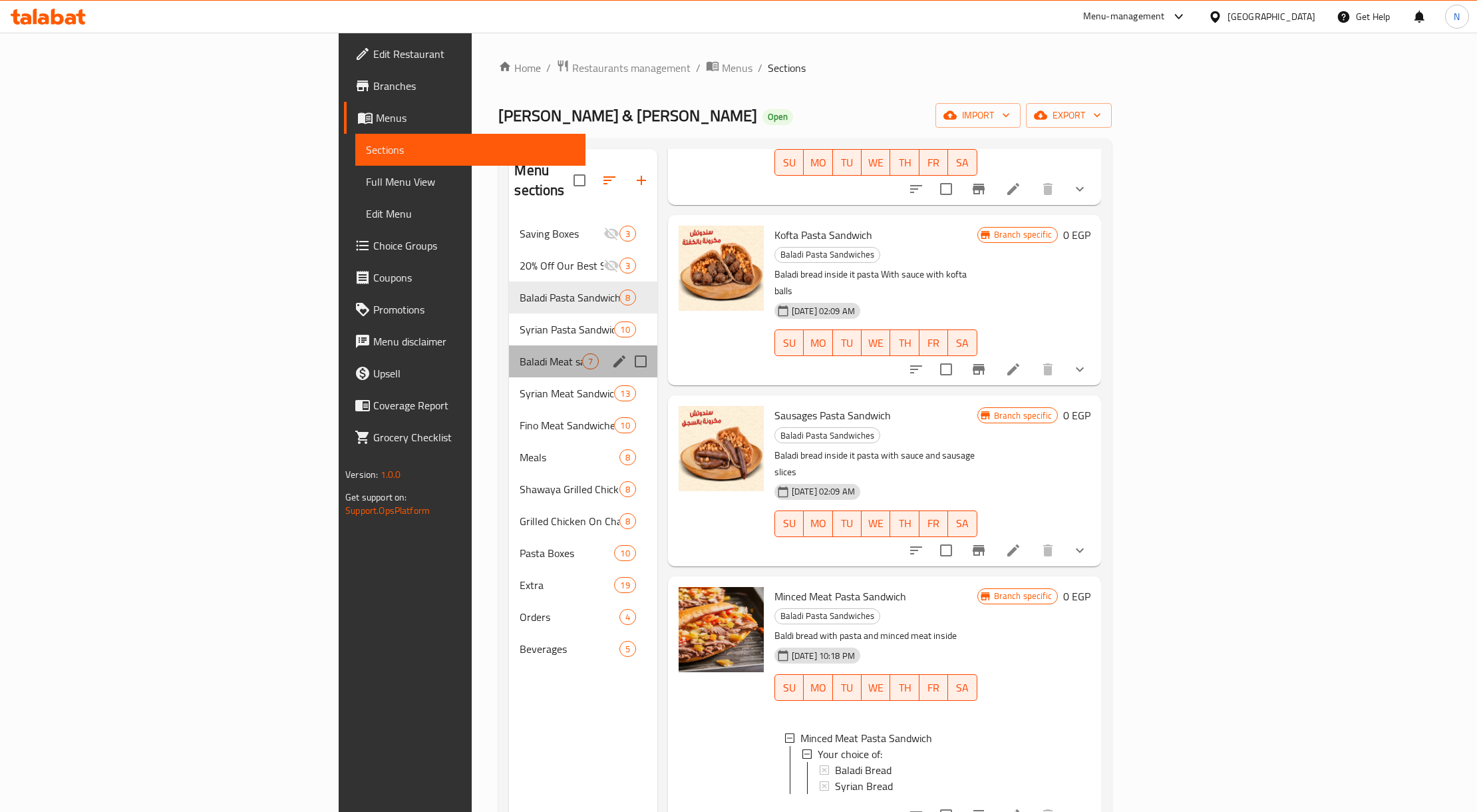
click at [509, 345] on div "Baladi Meat sandwiches 7" at bounding box center [583, 360] width 148 height 32
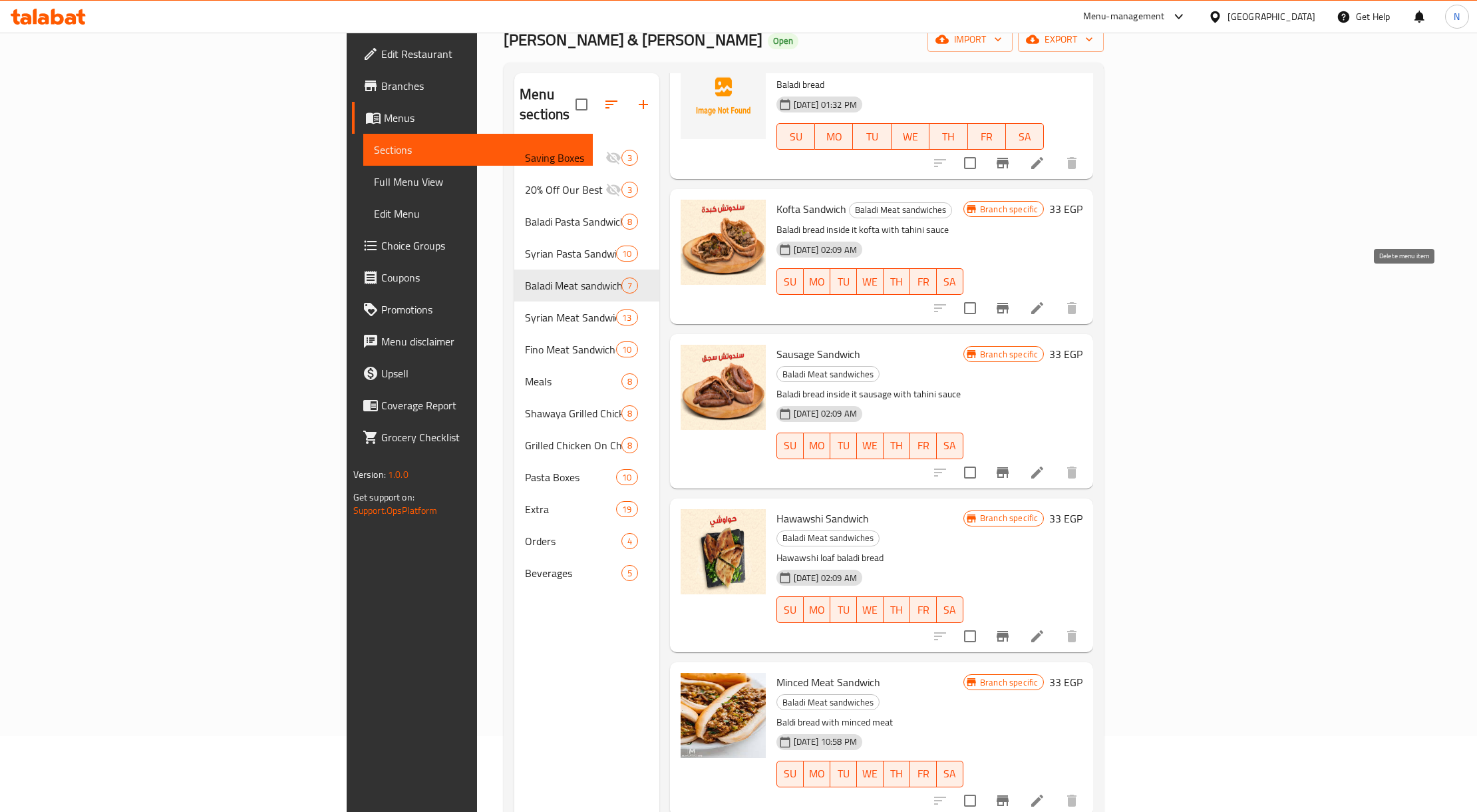
scroll to position [187, 0]
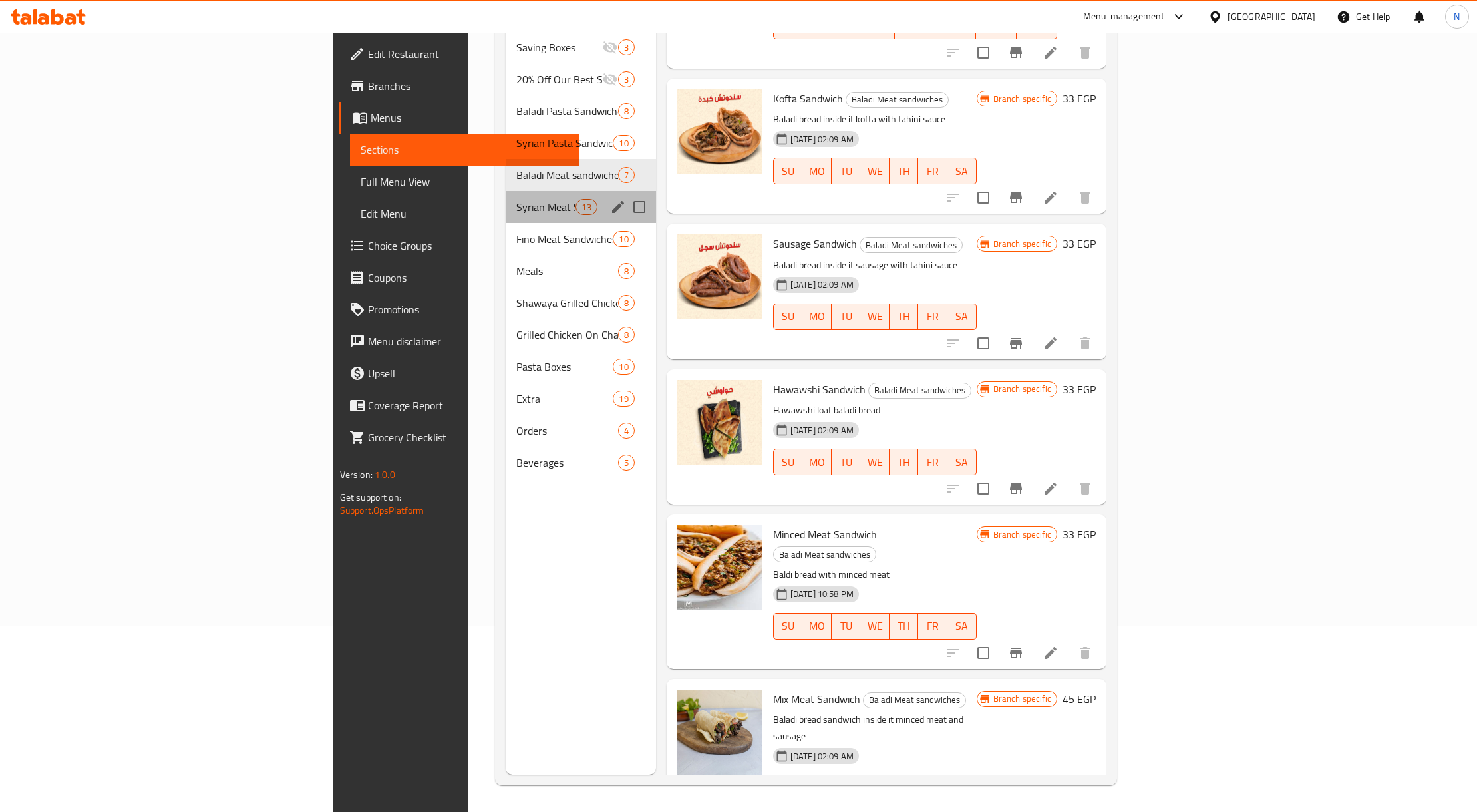
click at [505, 191] on div "Syrian Meat Sandwiches 13" at bounding box center [580, 206] width 150 height 32
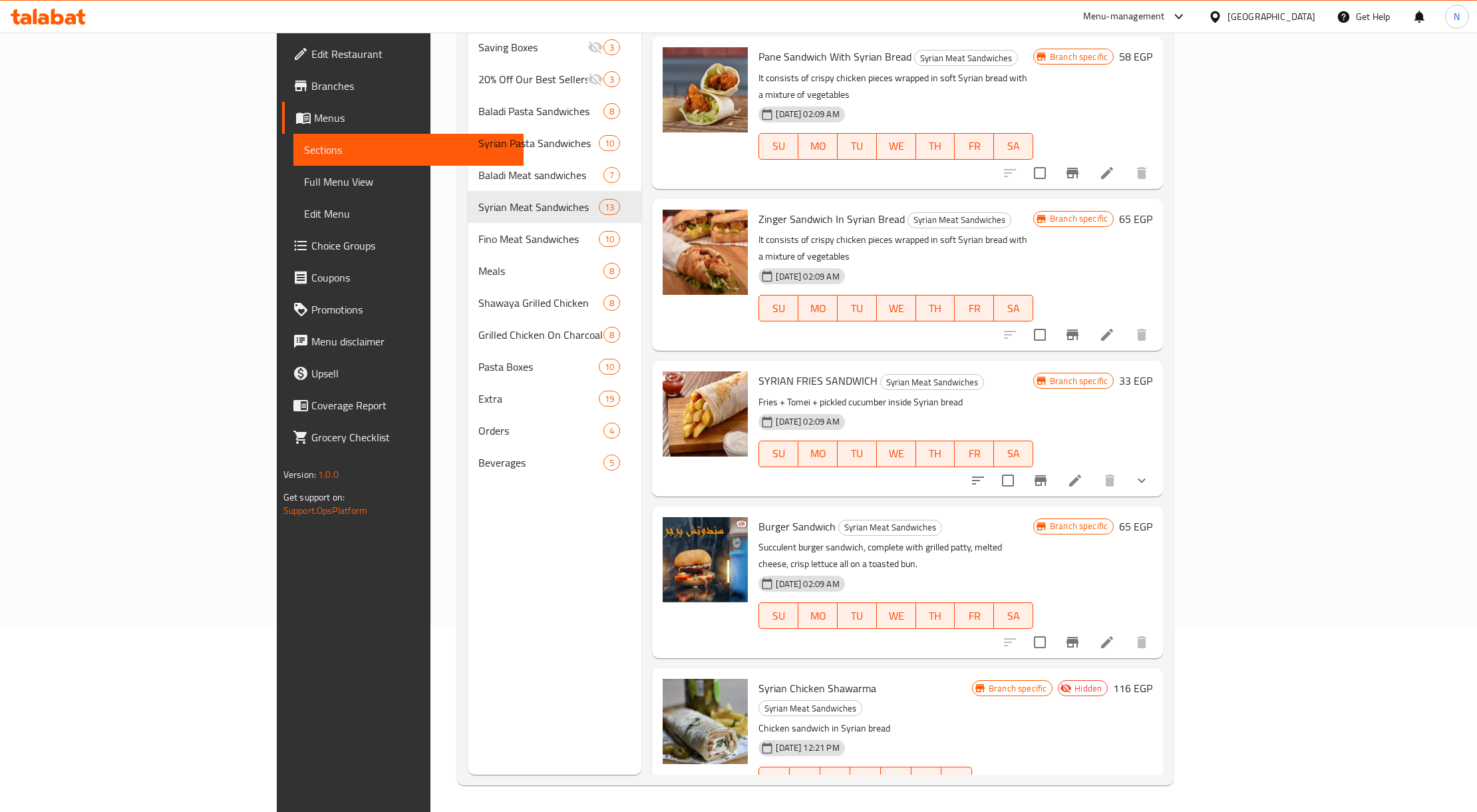
scroll to position [1091, 0]
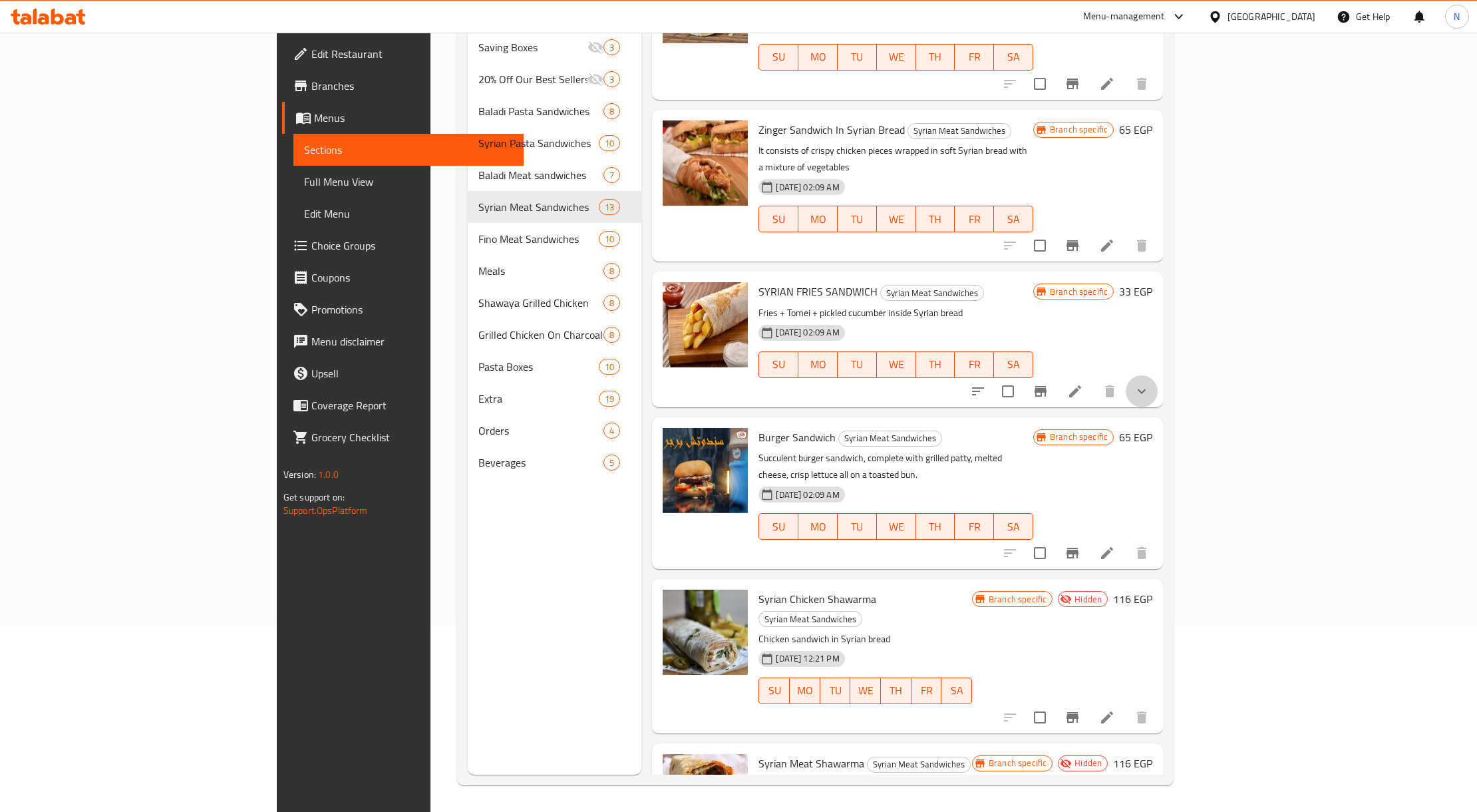
click at [1158, 375] on button "show more" at bounding box center [1141, 391] width 32 height 32
